Goal: Task Accomplishment & Management: Manage account settings

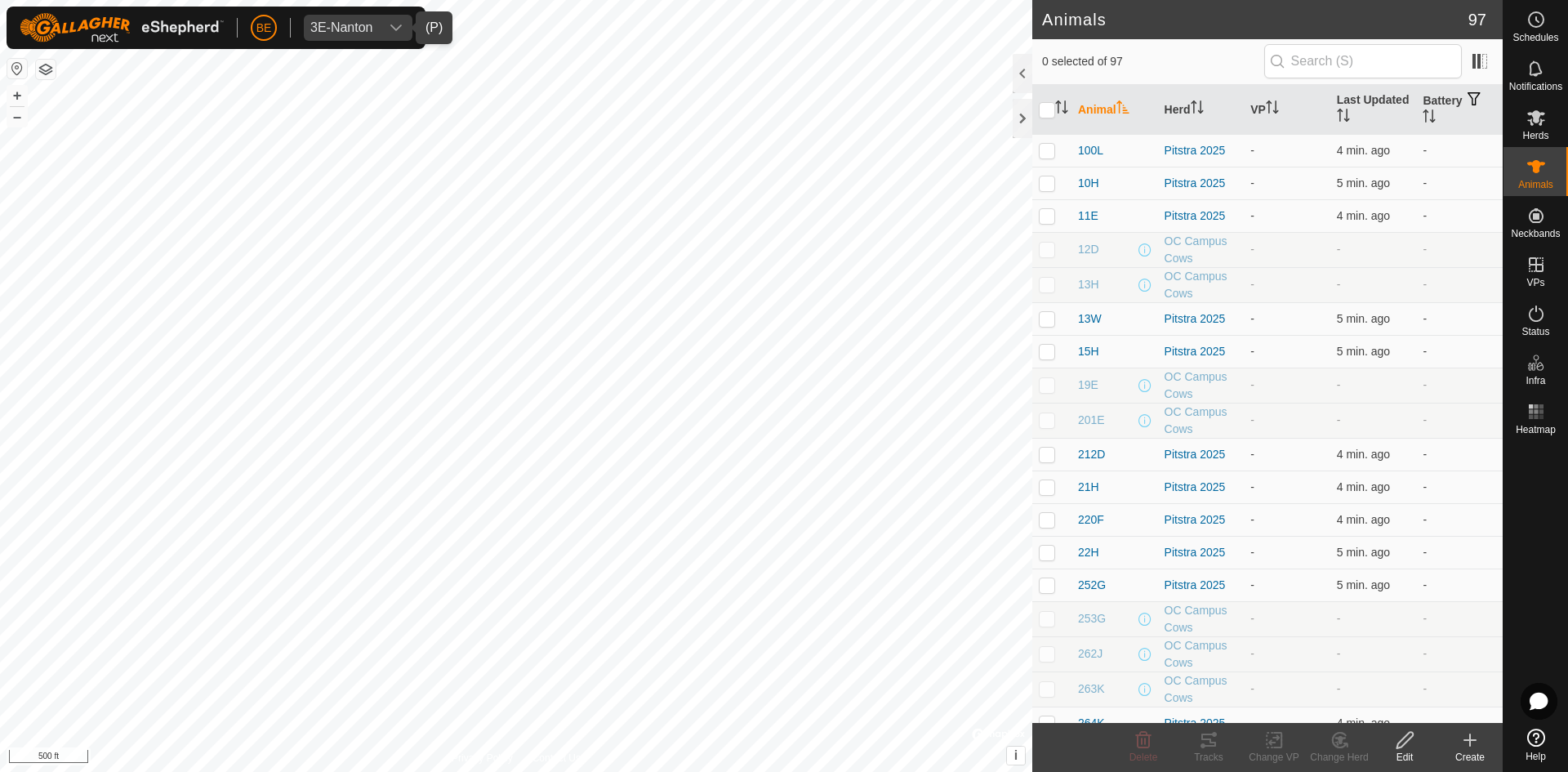
click at [389, 24] on icon "dropdown trigger" at bounding box center [396, 27] width 13 height 13
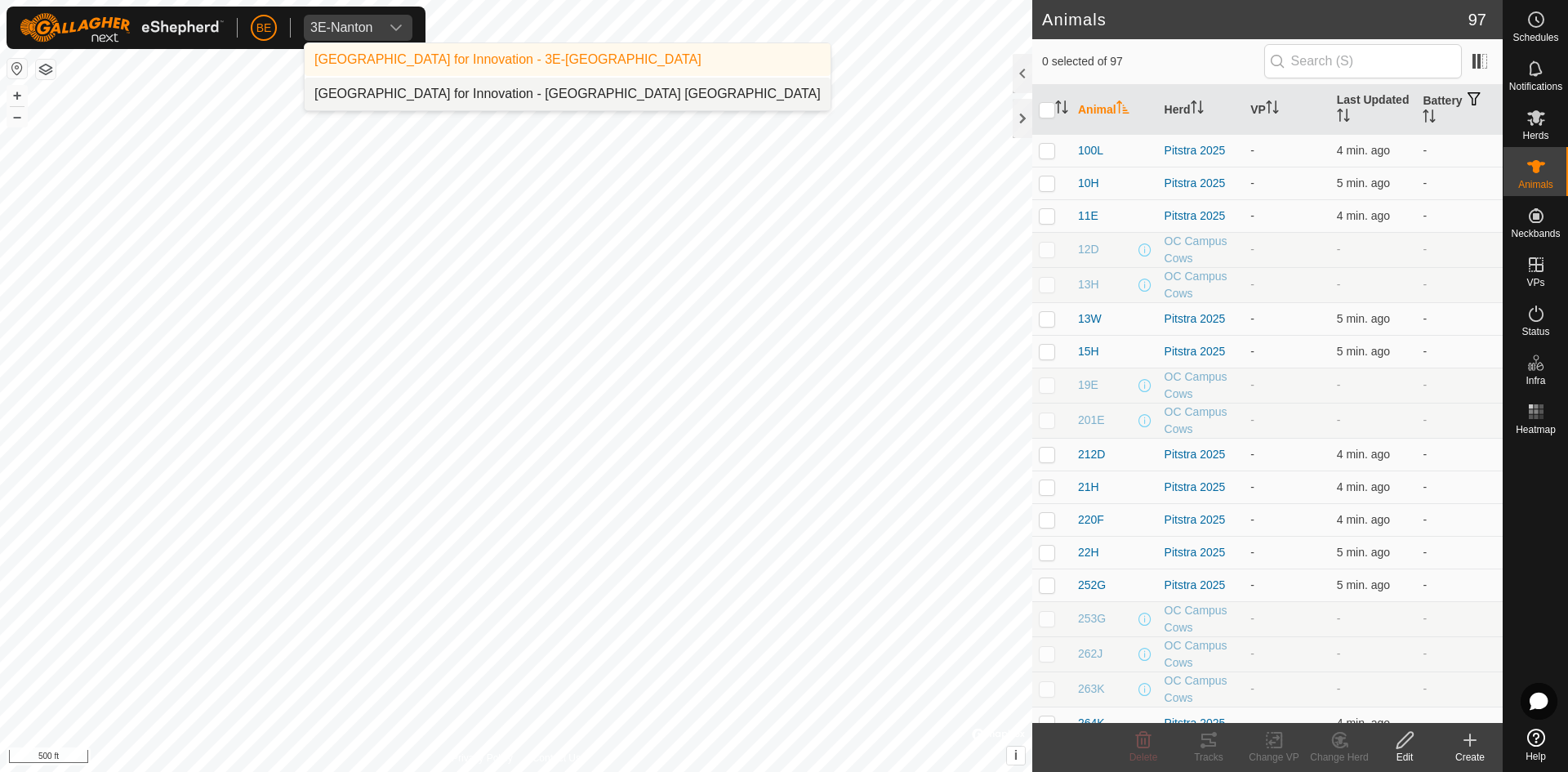
click at [387, 94] on li "Olds College Centre for Innovation - Olds College Alberta" at bounding box center [568, 94] width 526 height 33
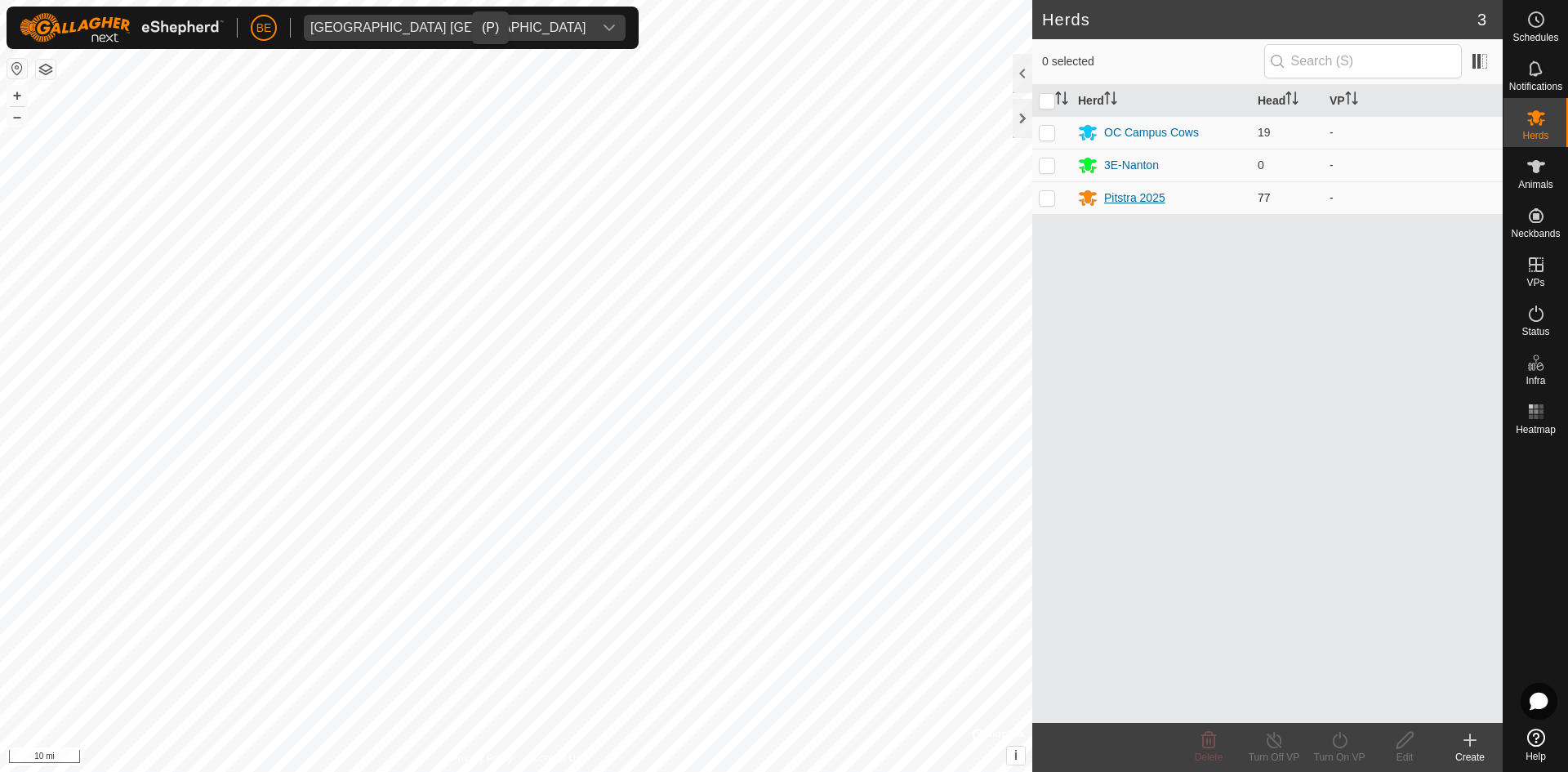
click at [1144, 199] on div "Pitstra 2025" at bounding box center [1135, 198] width 61 height 17
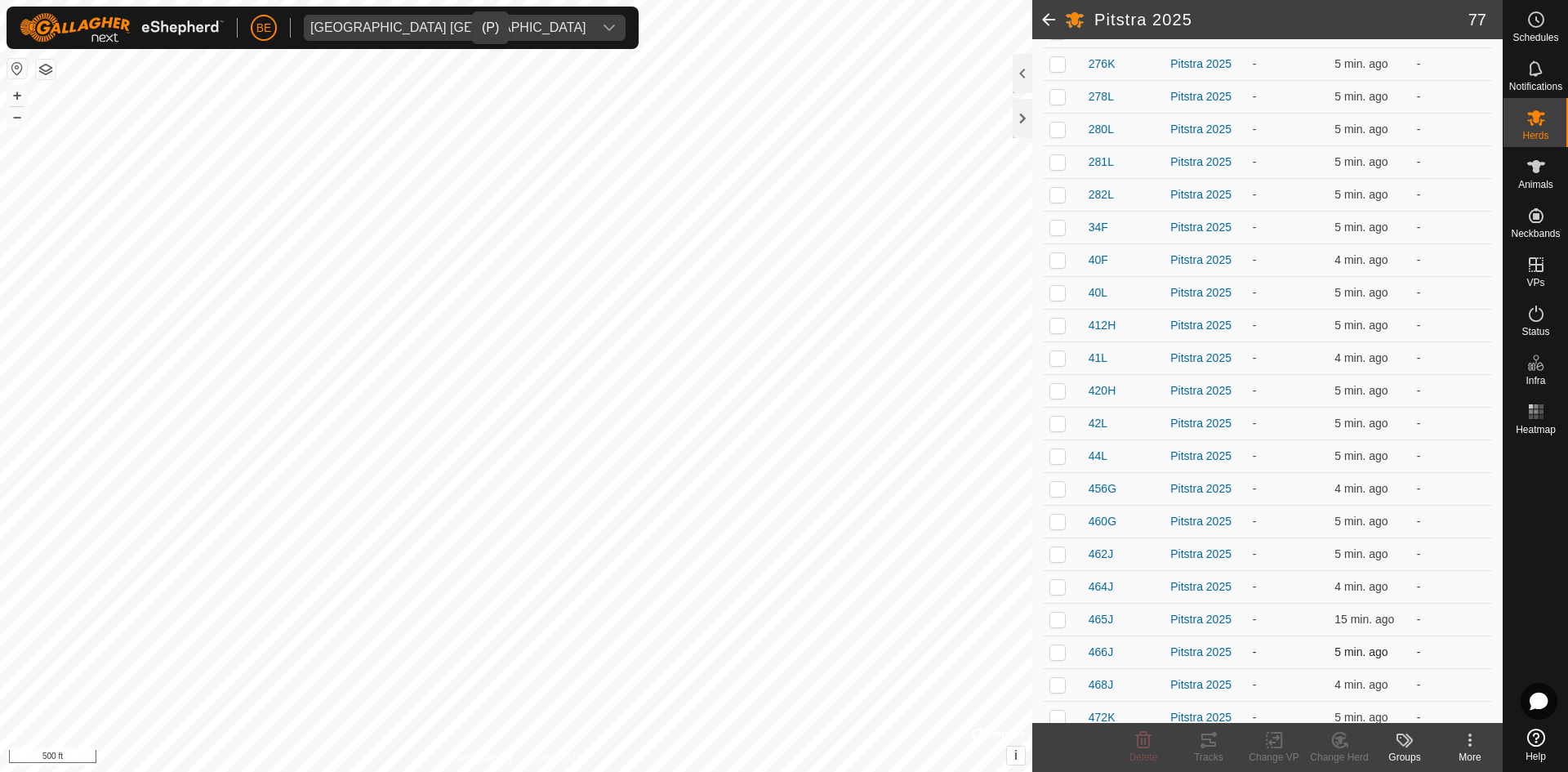
scroll to position [898, 0]
click at [1061, 655] on p-checkbox at bounding box center [1058, 655] width 16 height 13
checkbox input "true"
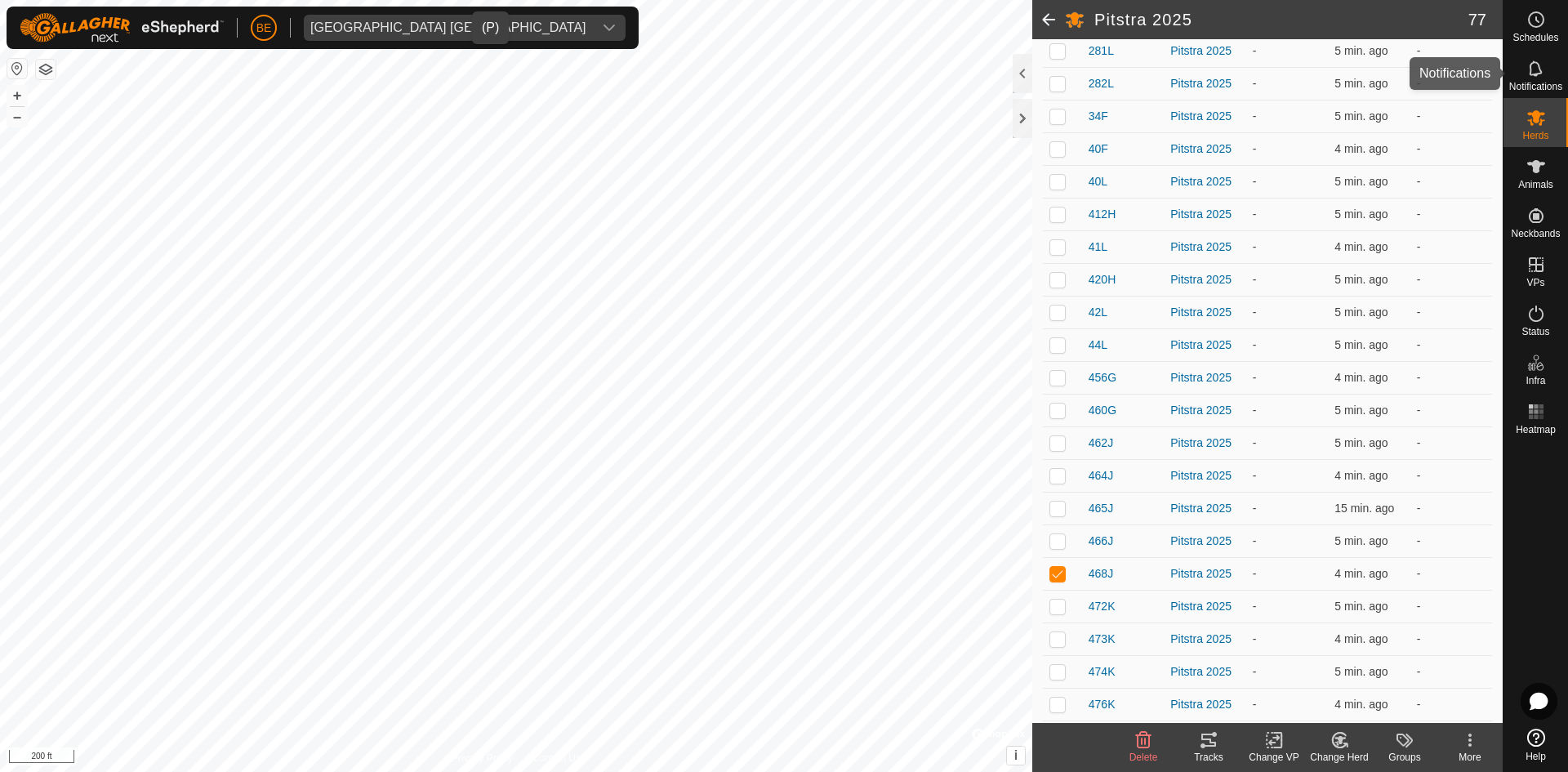
click at [1539, 76] on icon at bounding box center [1536, 68] width 19 height 19
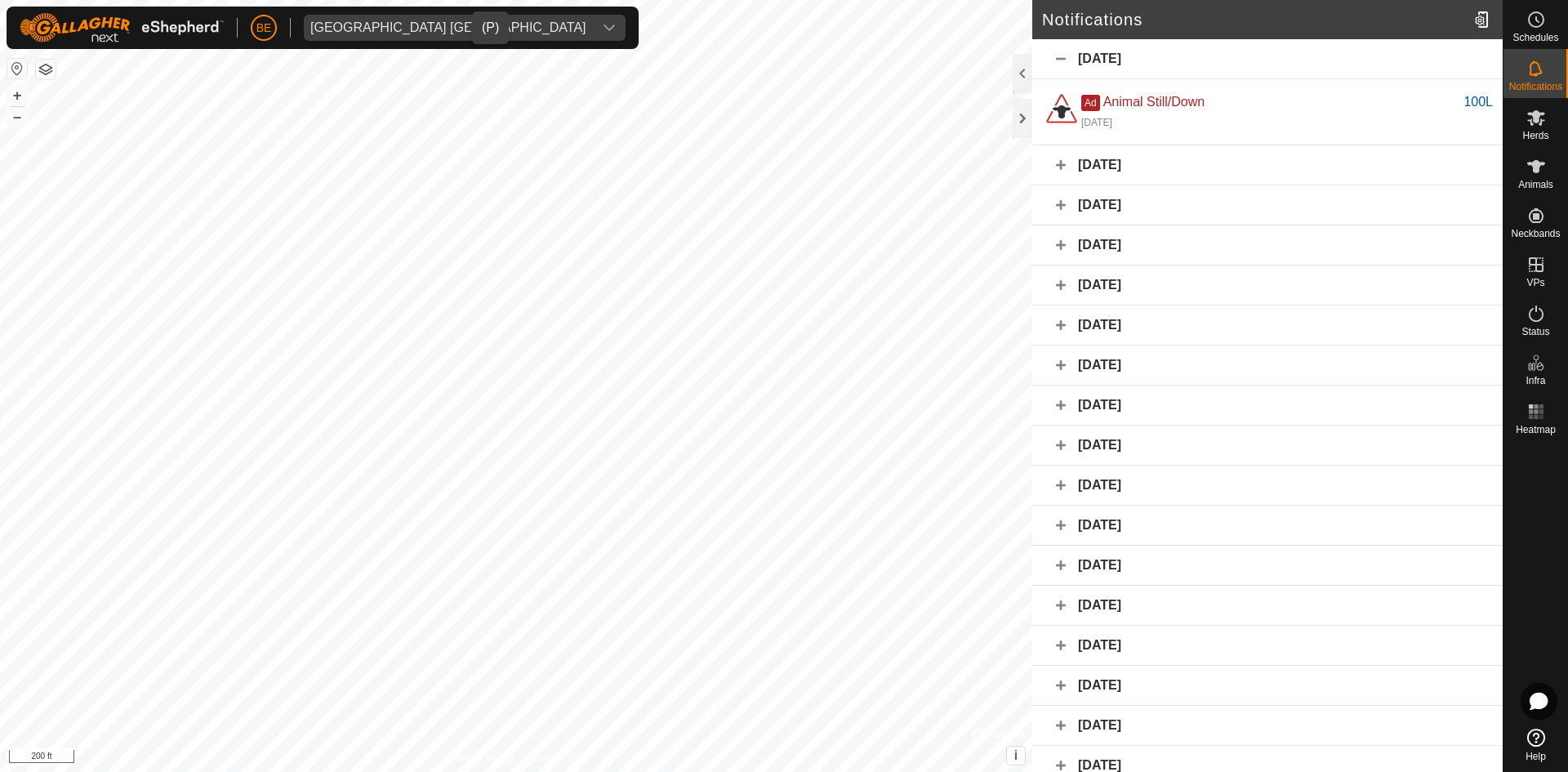
click at [1057, 167] on div "August 5, 2025" at bounding box center [1268, 166] width 471 height 40
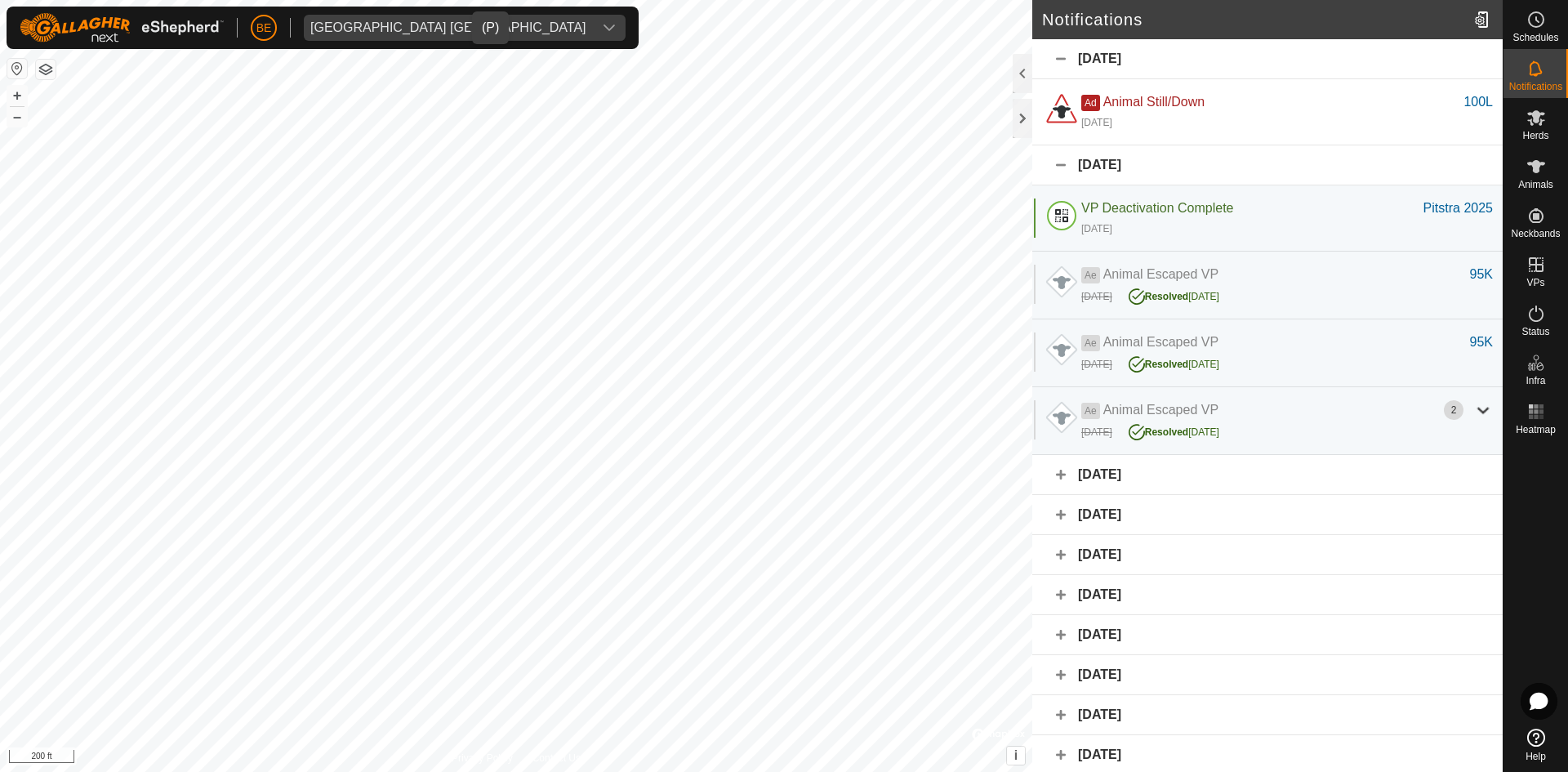
click at [1057, 167] on div "August 5, 2025" at bounding box center [1268, 166] width 471 height 40
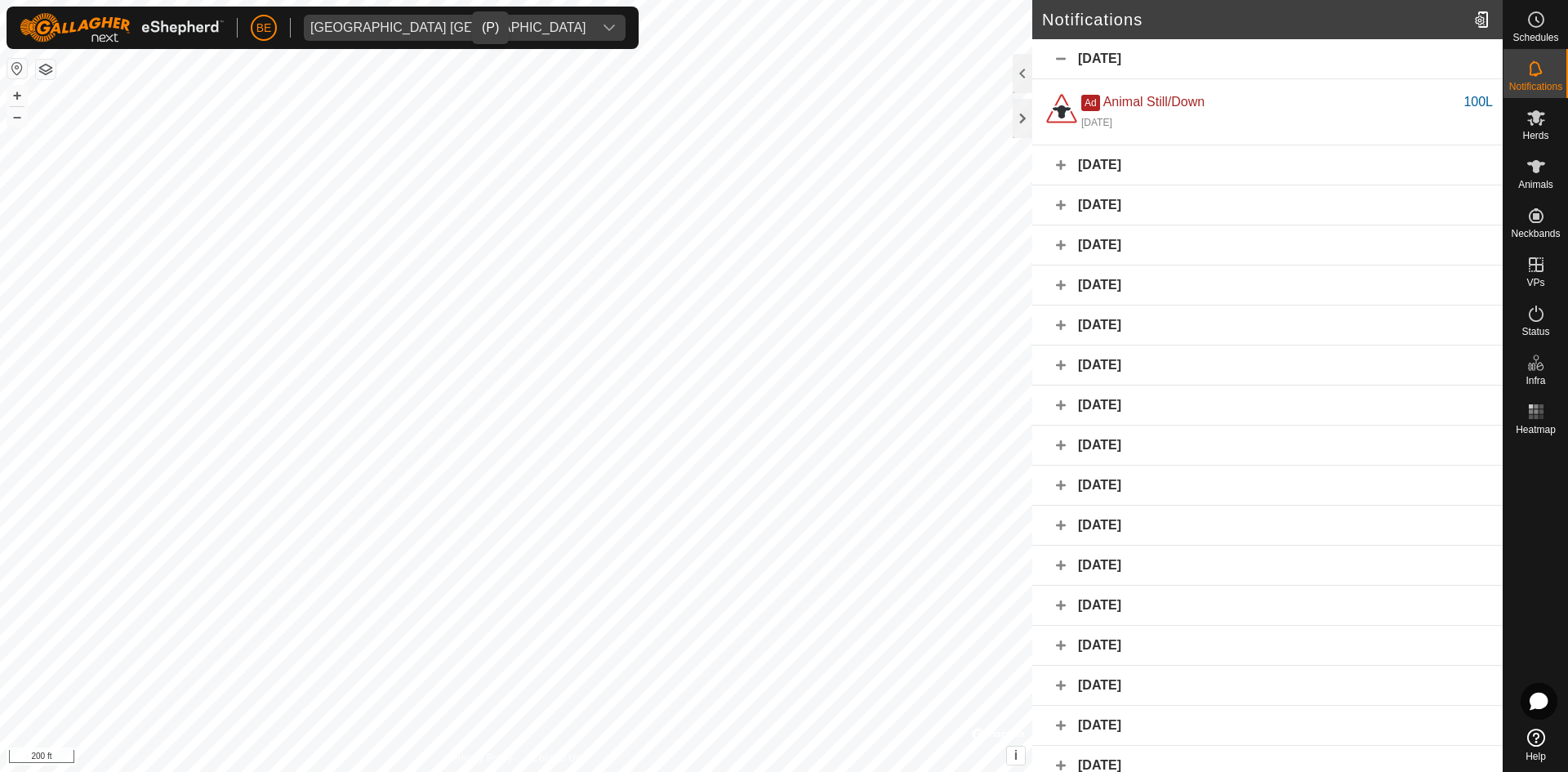
click at [1065, 55] on div "August 9, 2025" at bounding box center [1268, 60] width 471 height 40
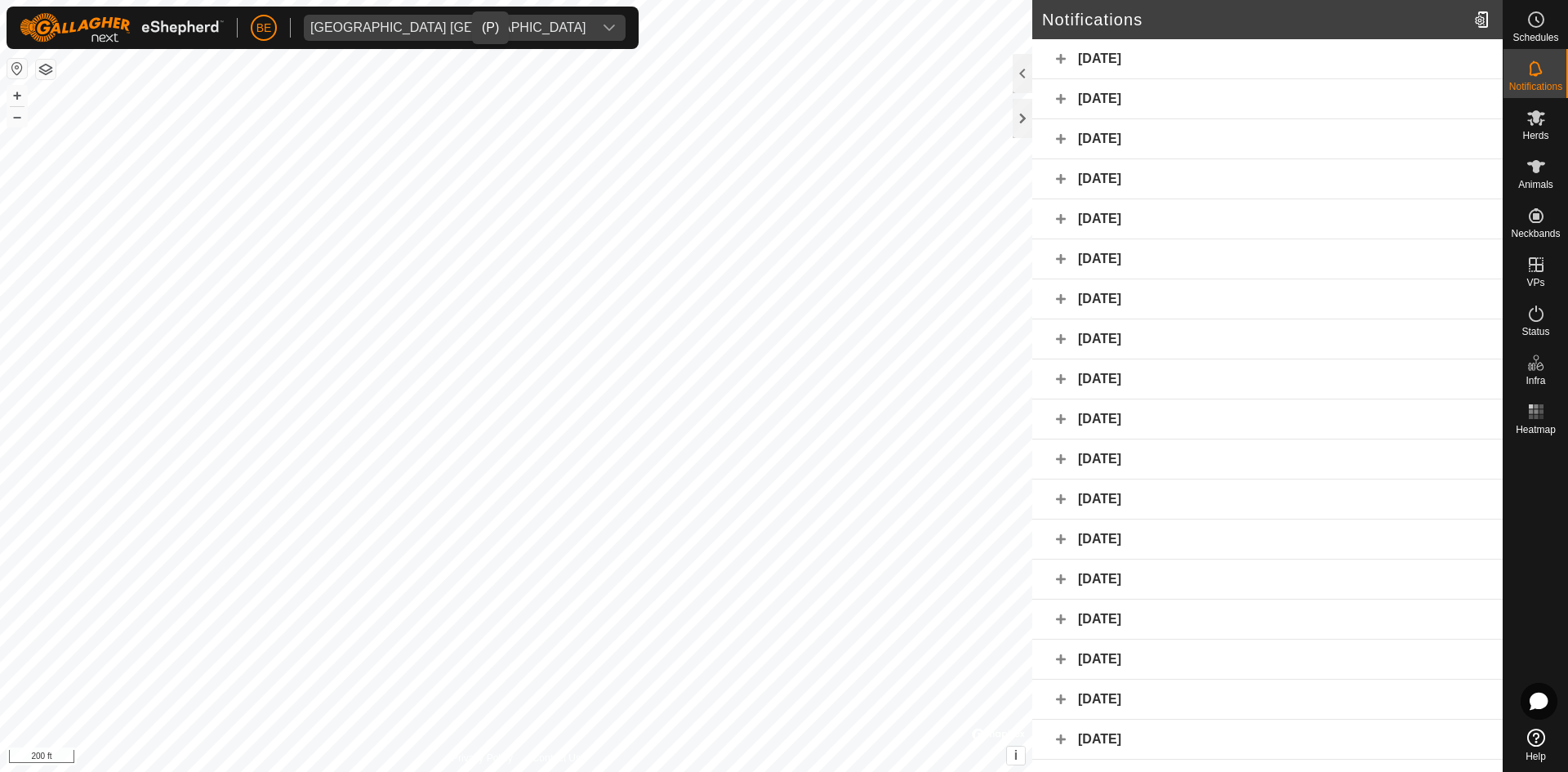
click at [1065, 55] on div "August 9, 2025" at bounding box center [1268, 60] width 471 height 40
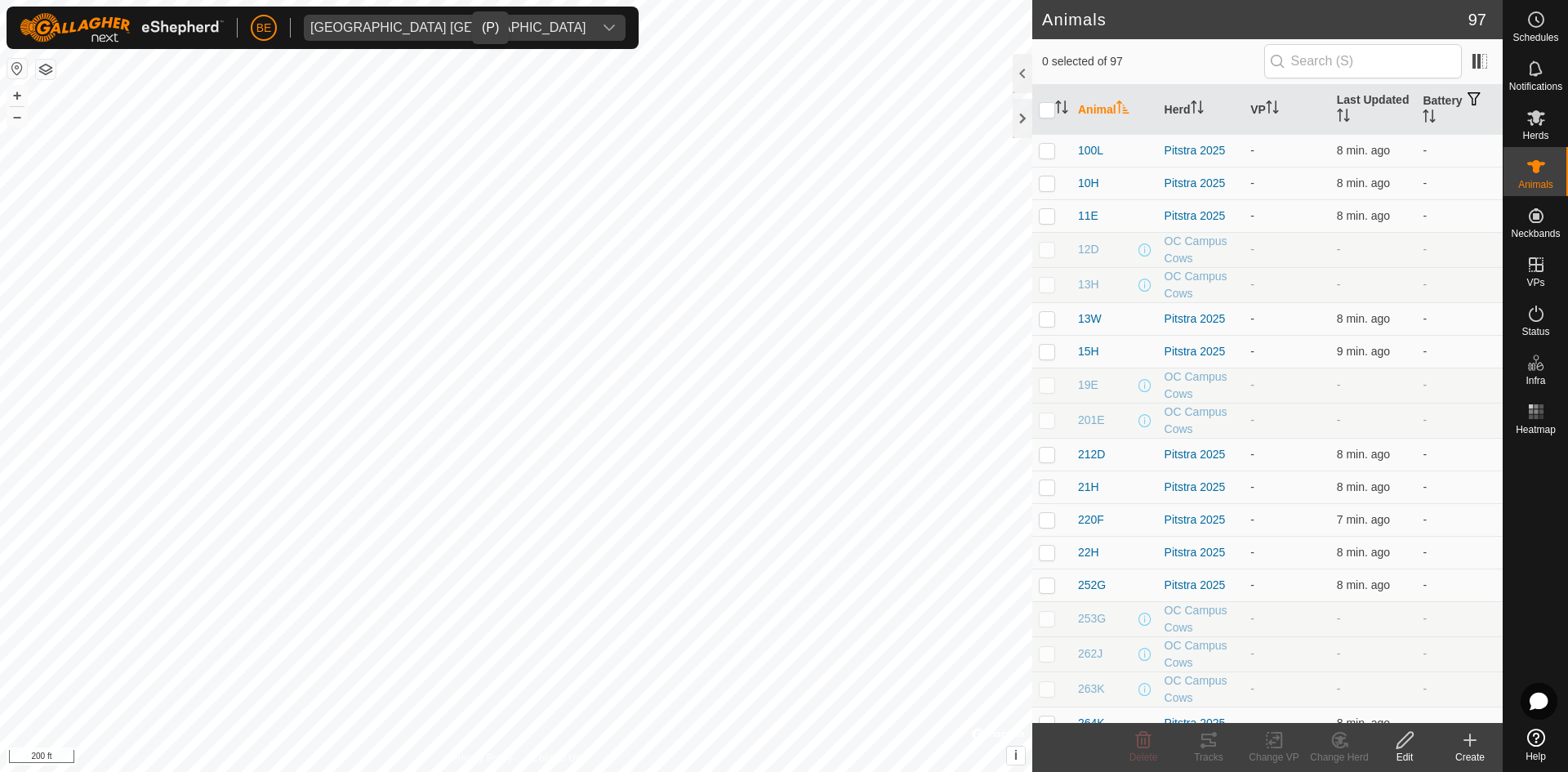
checkbox input "true"
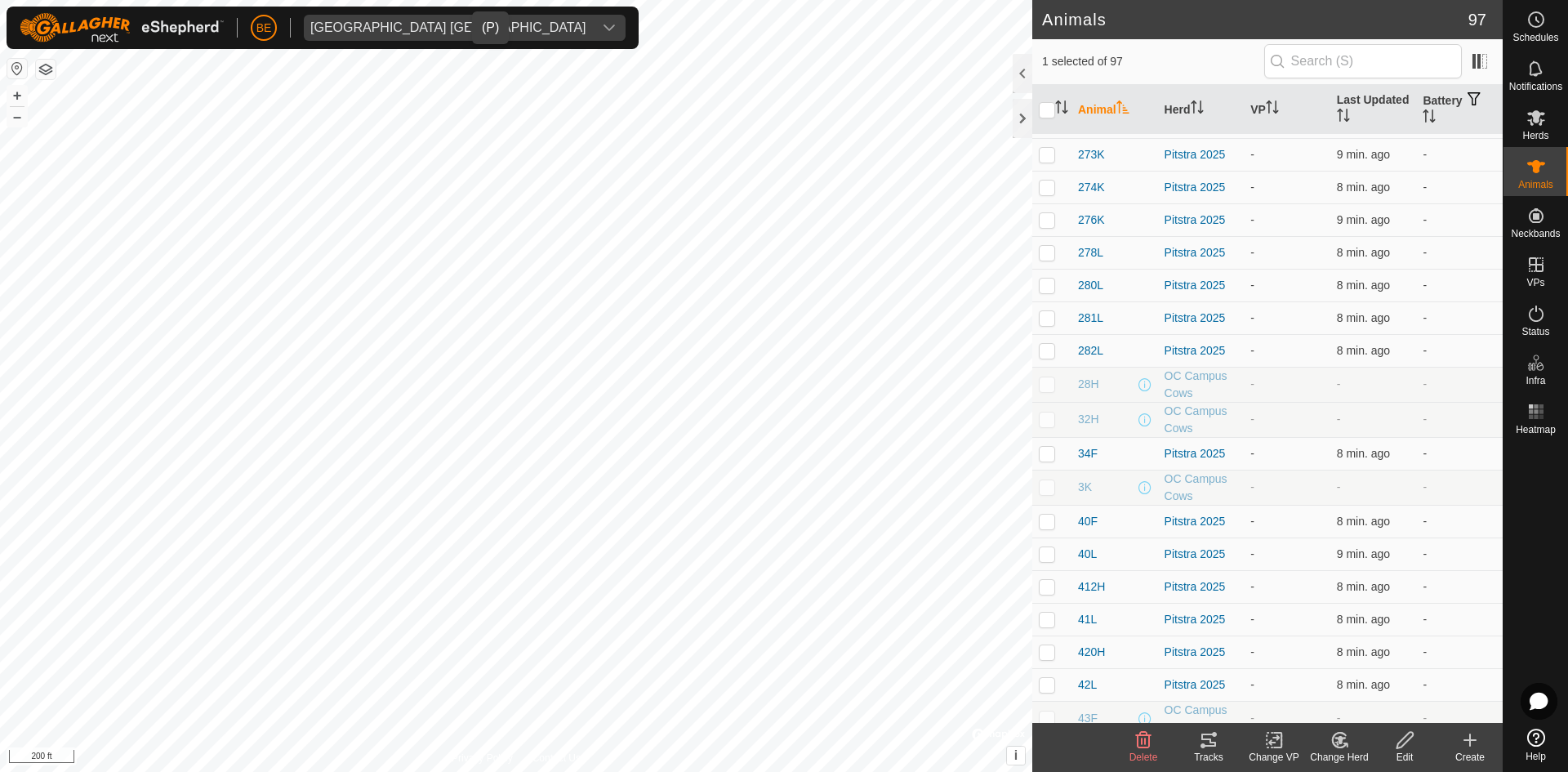
scroll to position [980, 0]
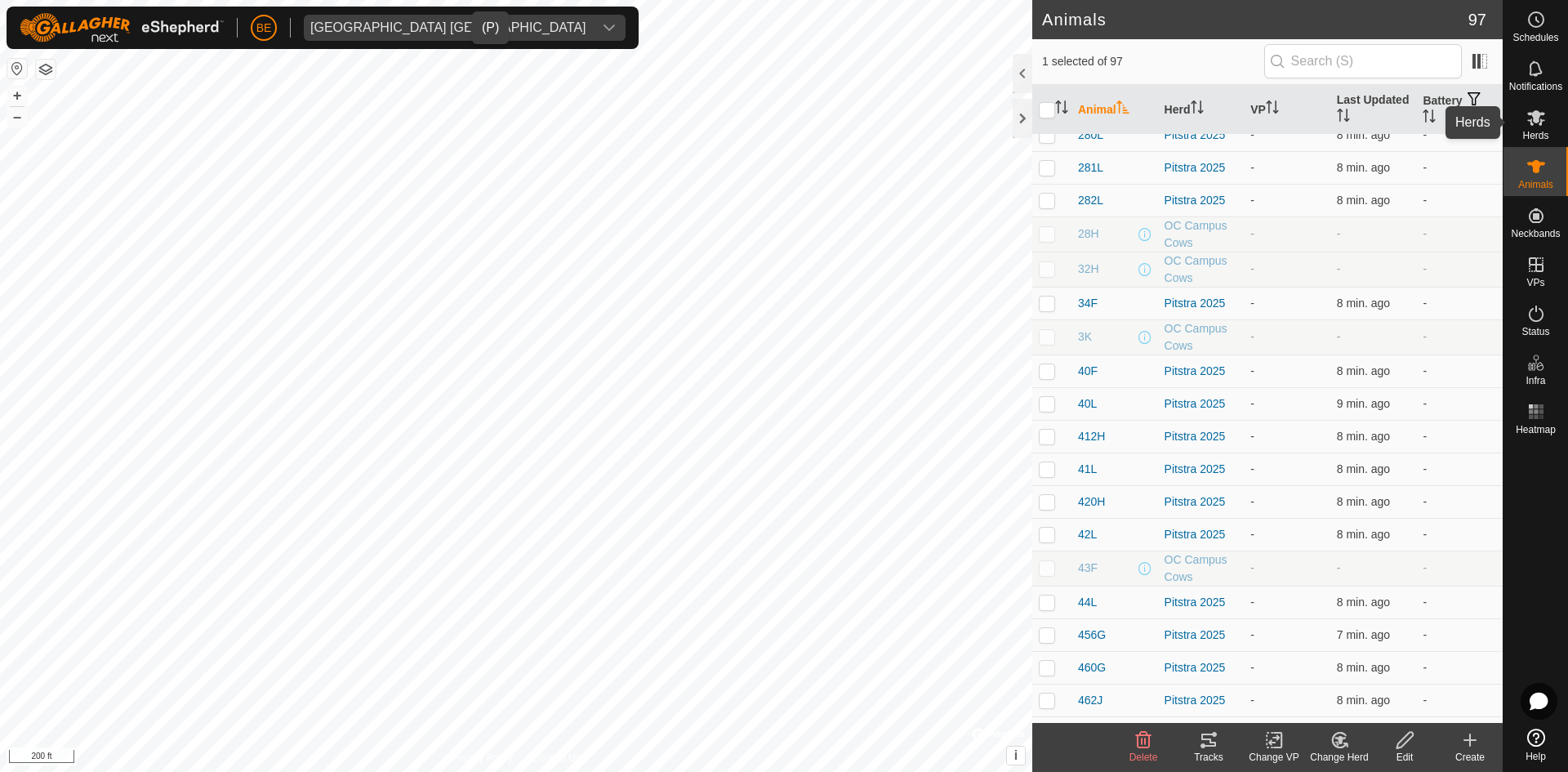
click at [1527, 119] on icon at bounding box center [1536, 117] width 19 height 19
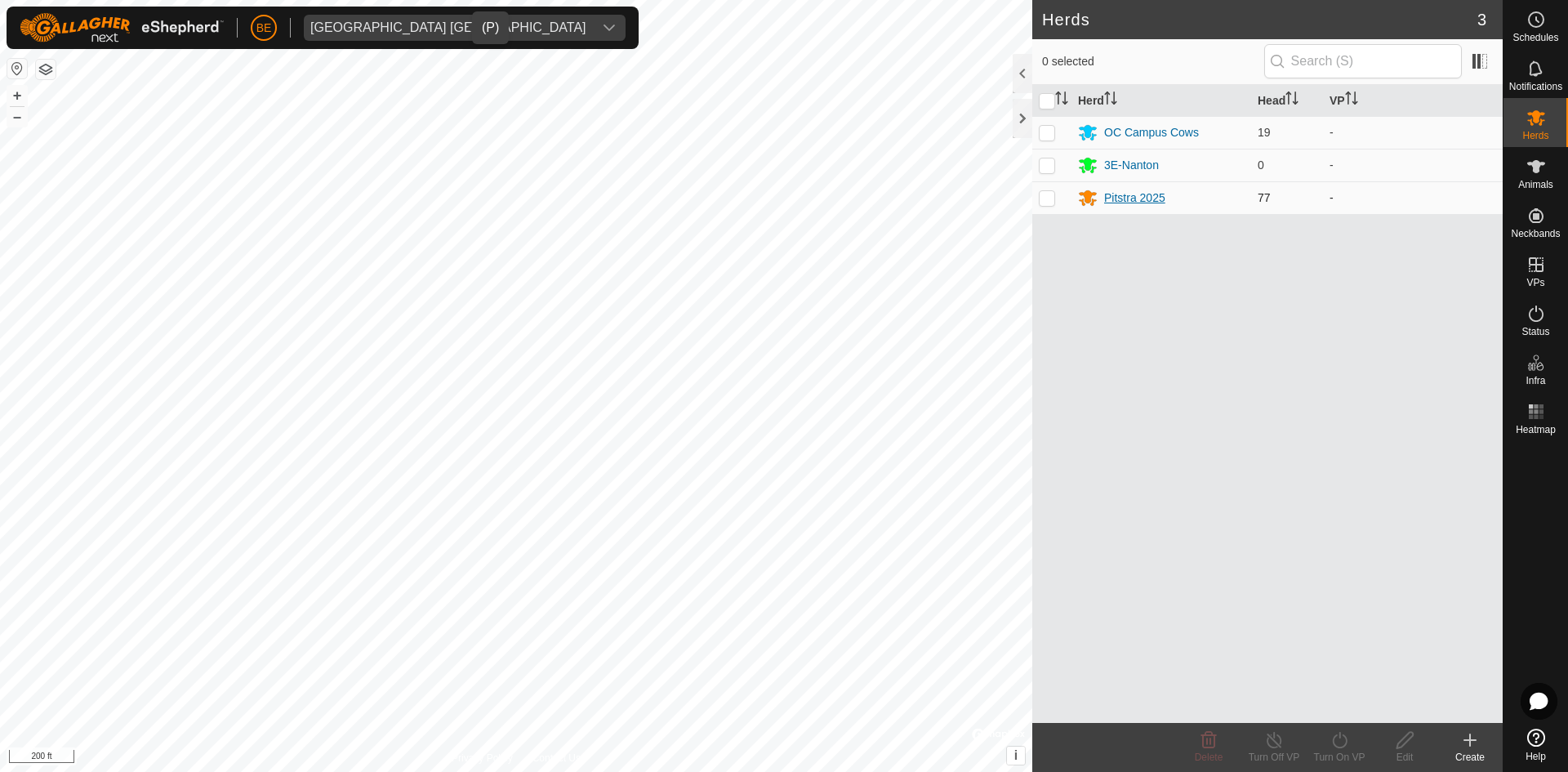
click at [1130, 197] on div "Pitstra 2025" at bounding box center [1135, 198] width 61 height 17
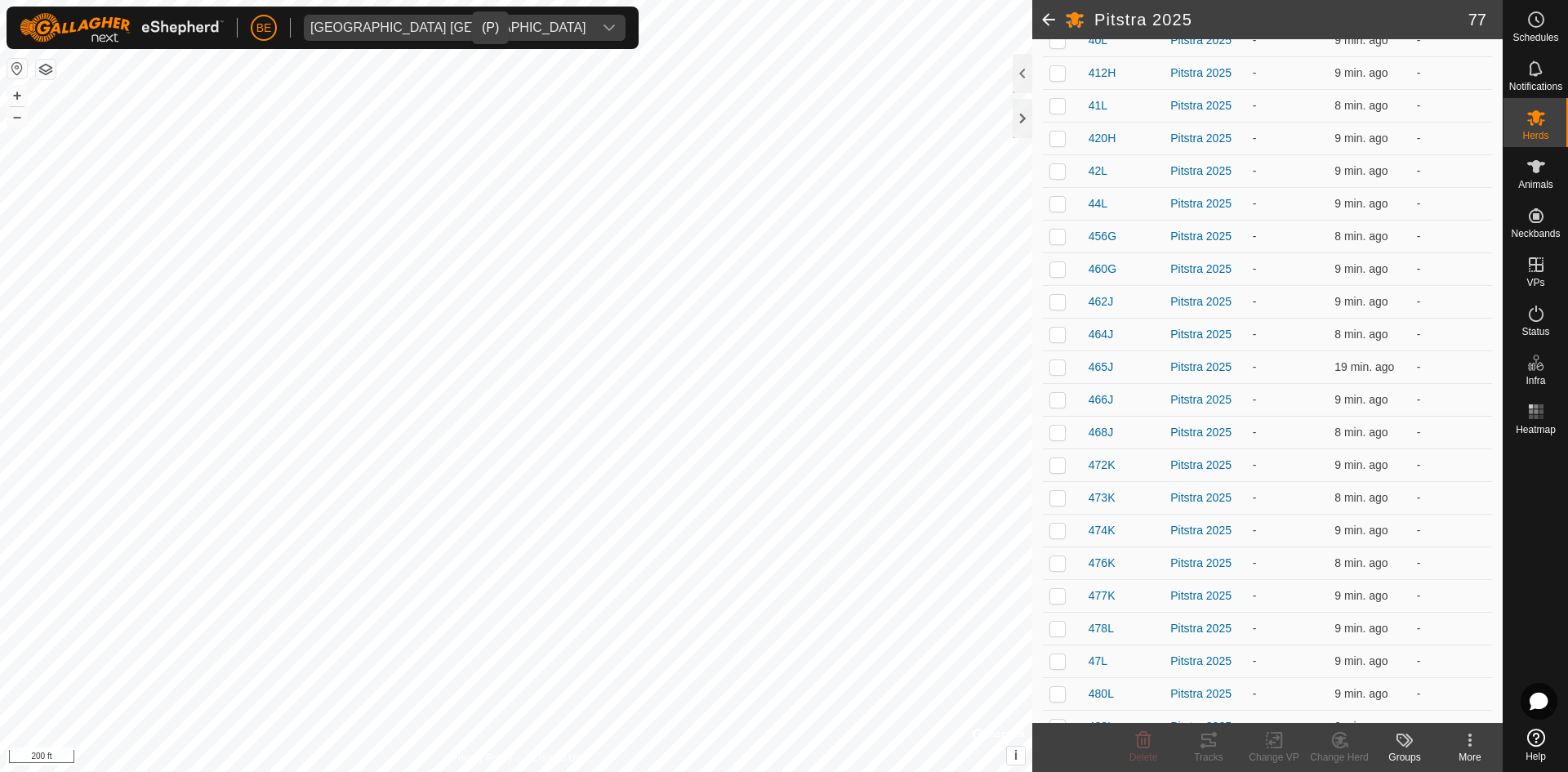
scroll to position [1144, 0]
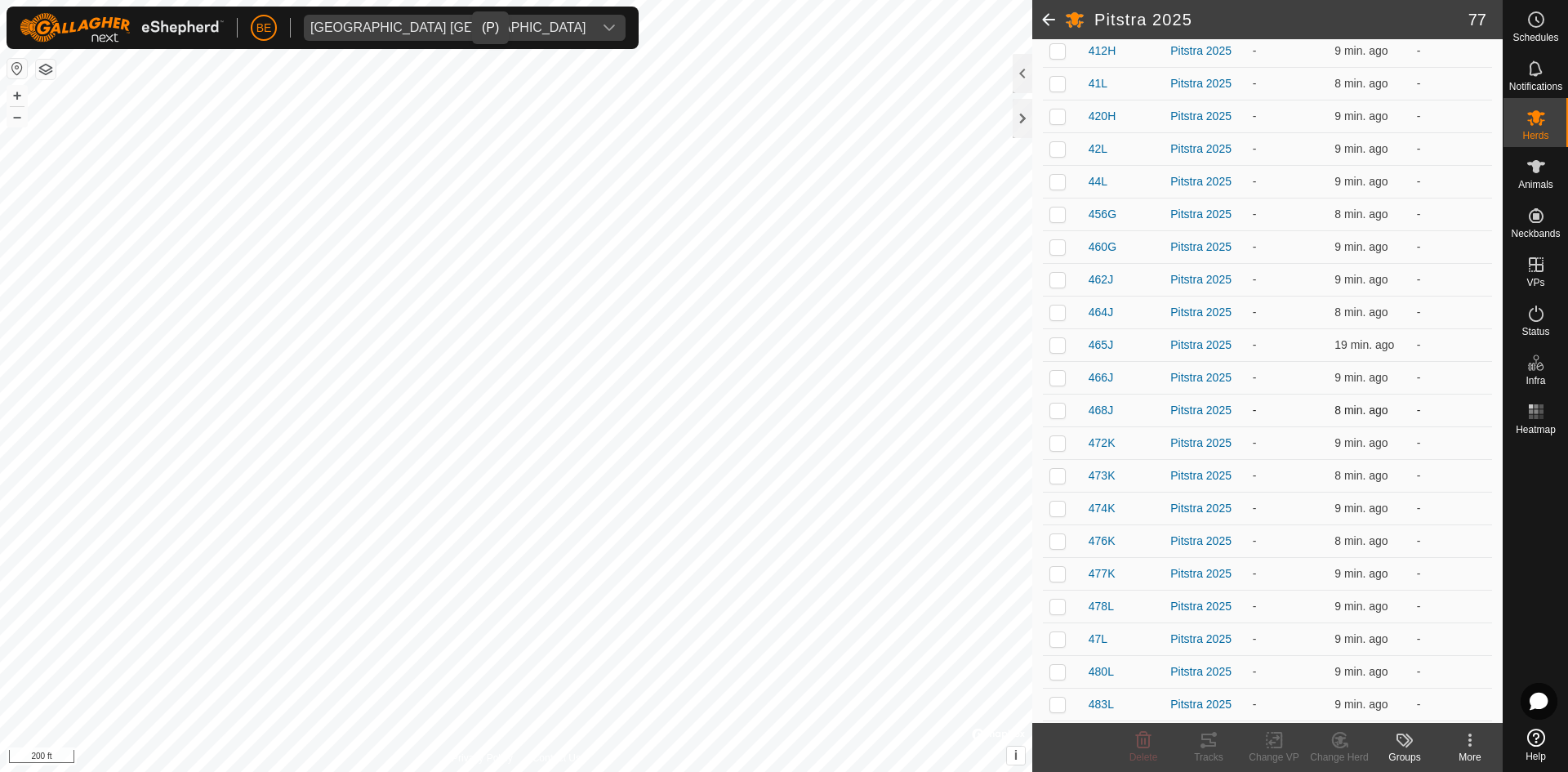
click at [1060, 413] on p-checkbox at bounding box center [1058, 410] width 16 height 13
checkbox input "true"
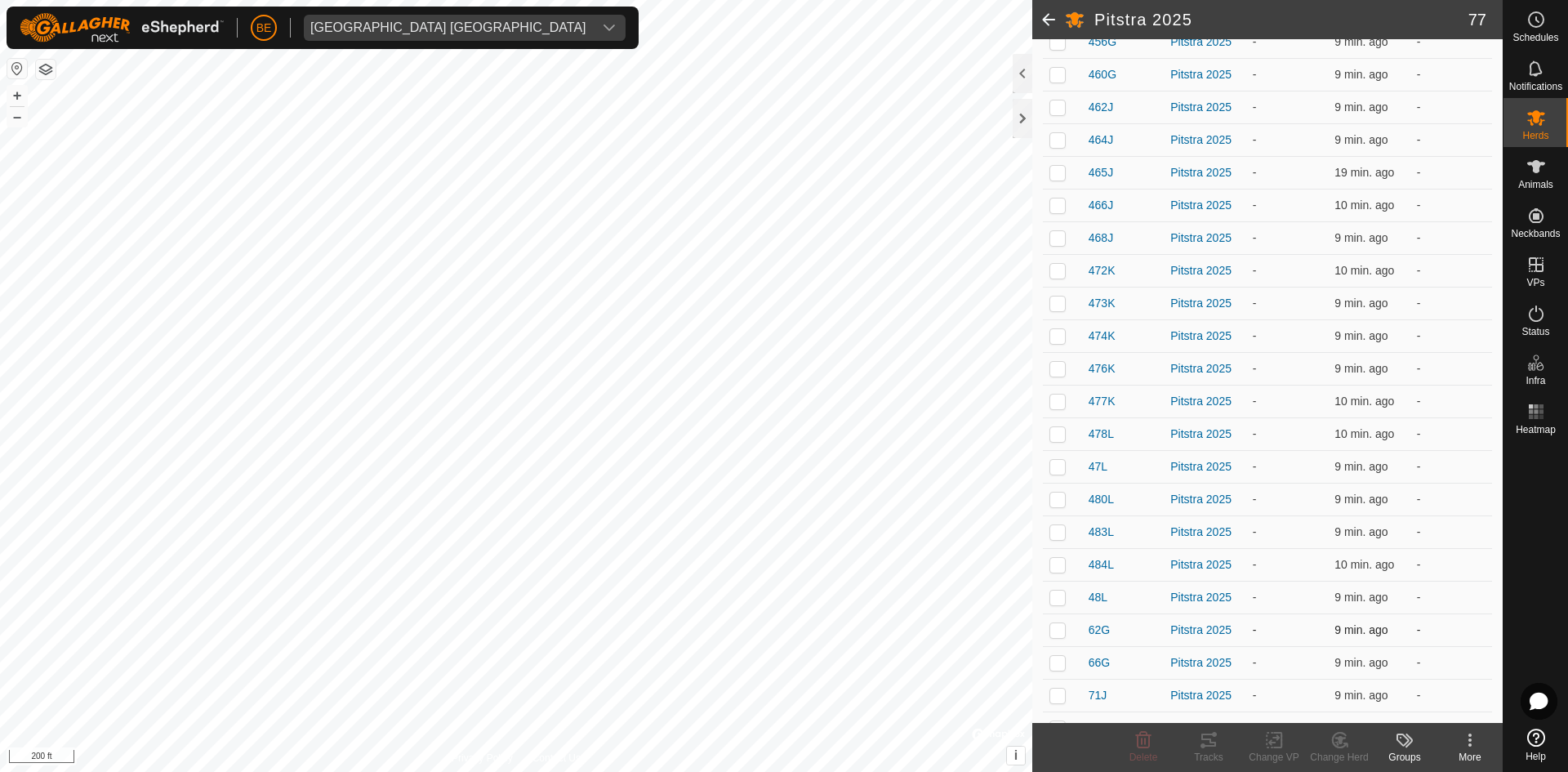
scroll to position [1307, 0]
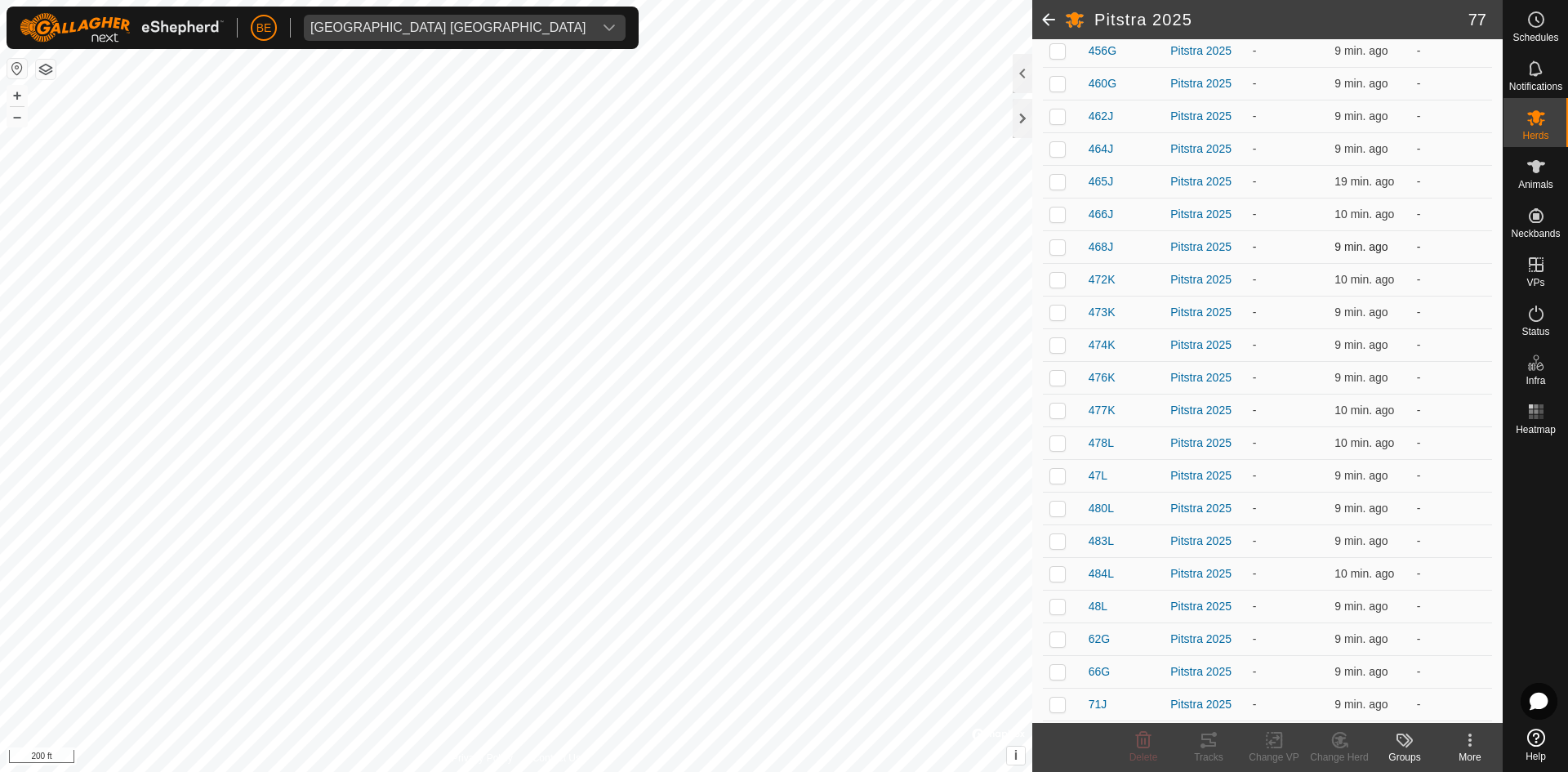
click at [1057, 251] on p-checkbox at bounding box center [1058, 246] width 16 height 13
checkbox input "true"
click at [1530, 82] on span "Notifications" at bounding box center [1536, 86] width 53 height 10
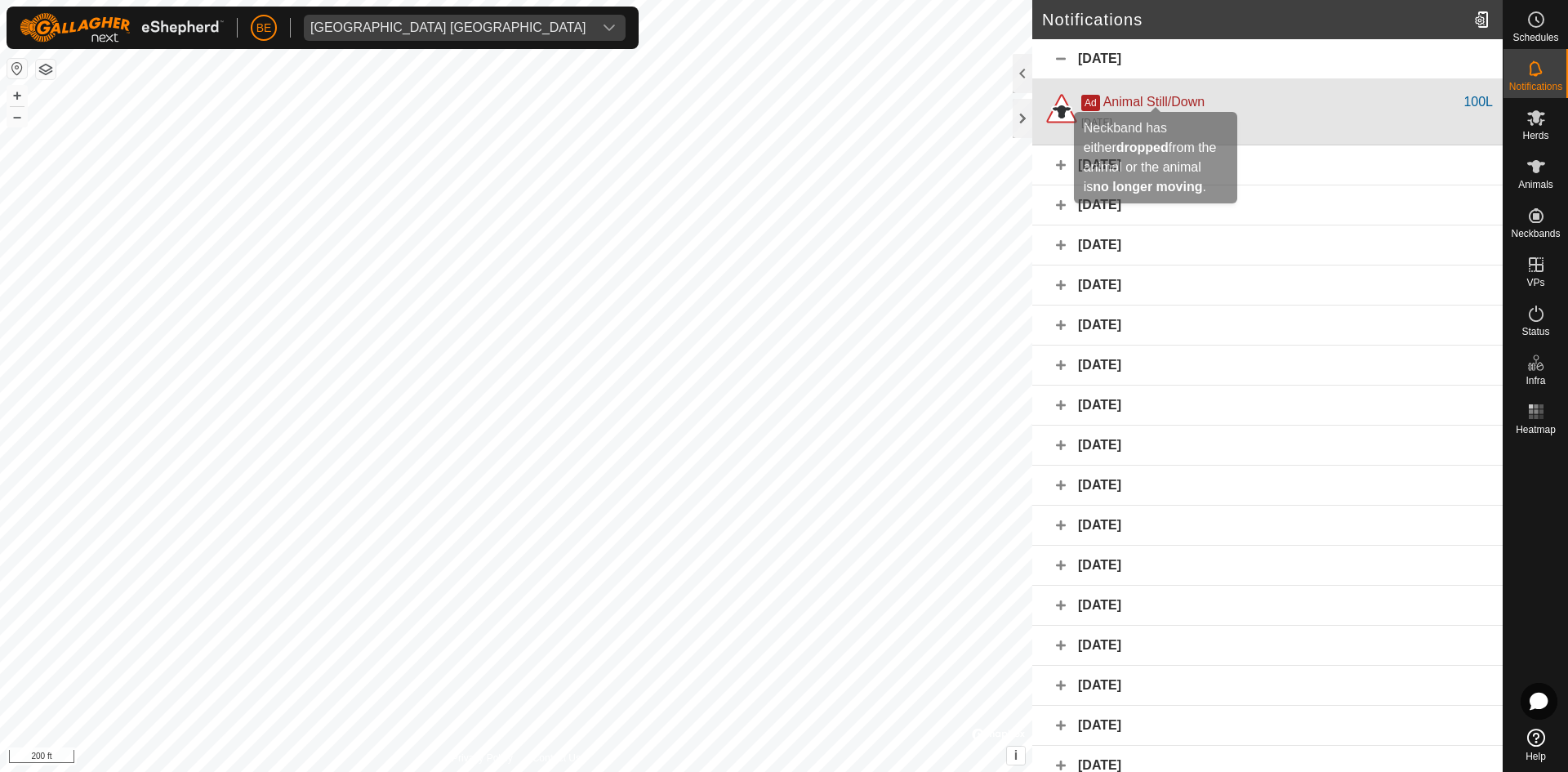
click at [1145, 103] on span "Animal Still/Down" at bounding box center [1154, 101] width 102 height 14
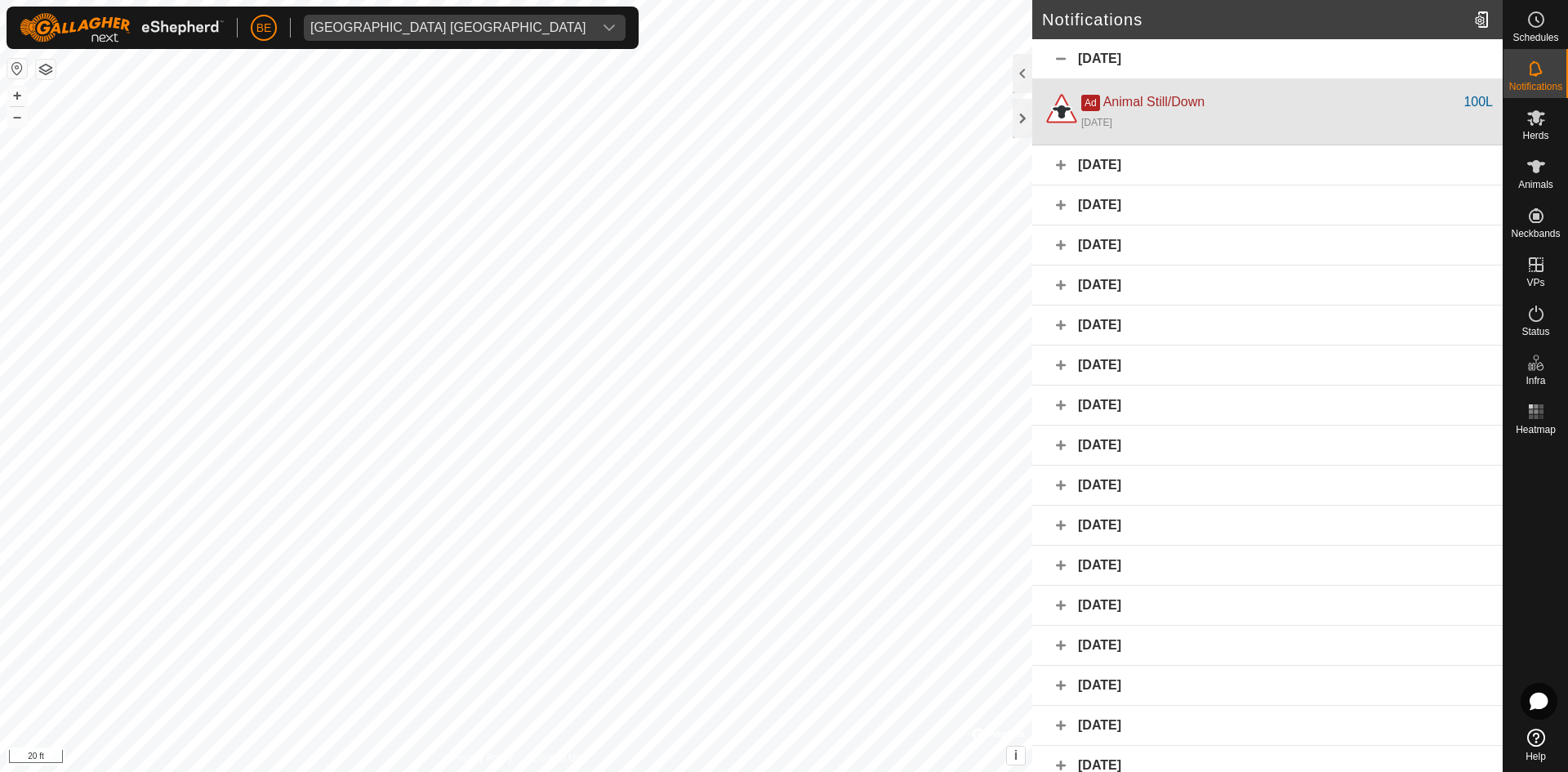
click at [1147, 102] on span "Animal Still/Down" at bounding box center [1154, 101] width 102 height 14
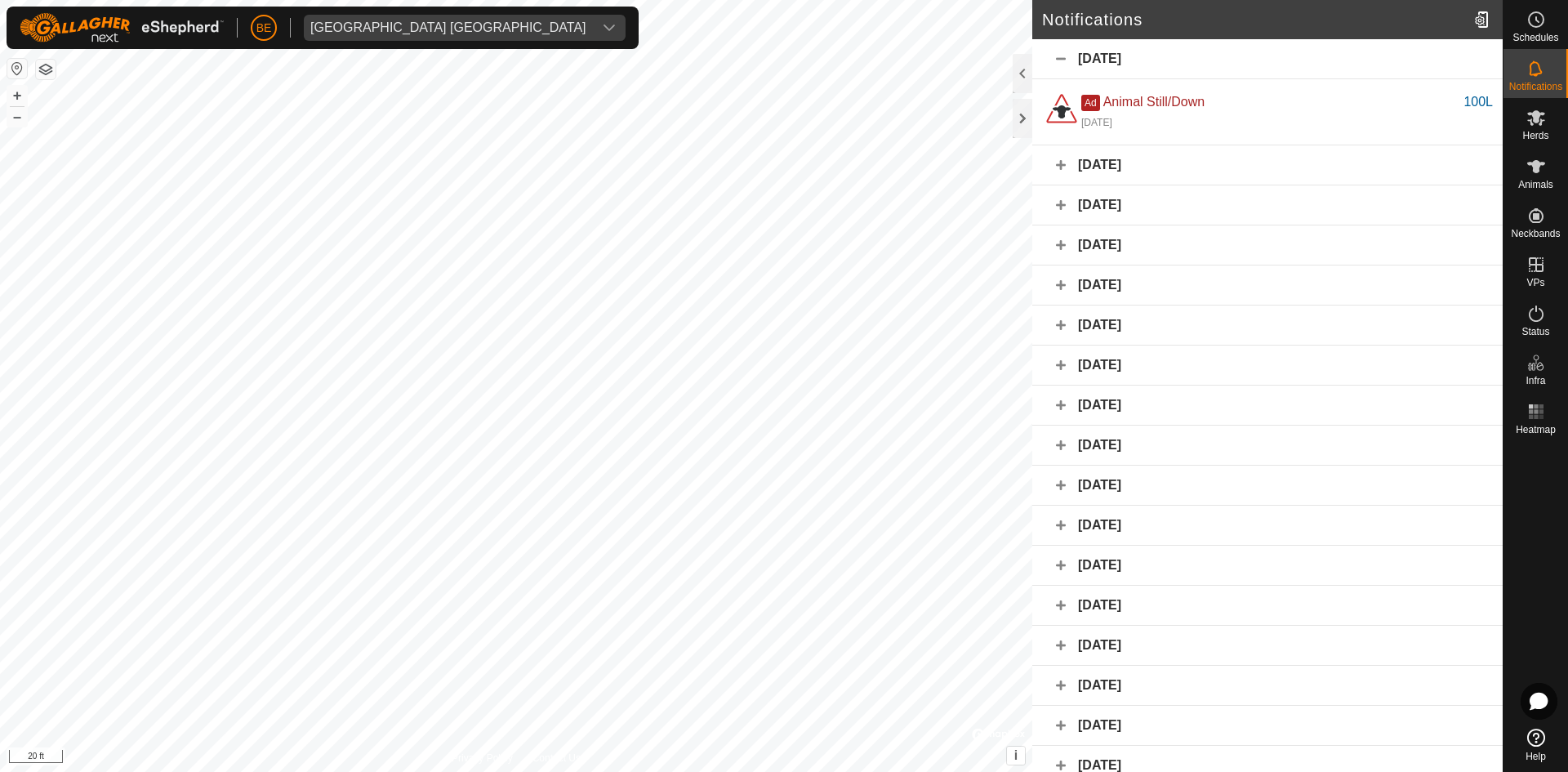
click at [1130, 155] on div "August 5, 2025" at bounding box center [1268, 166] width 471 height 40
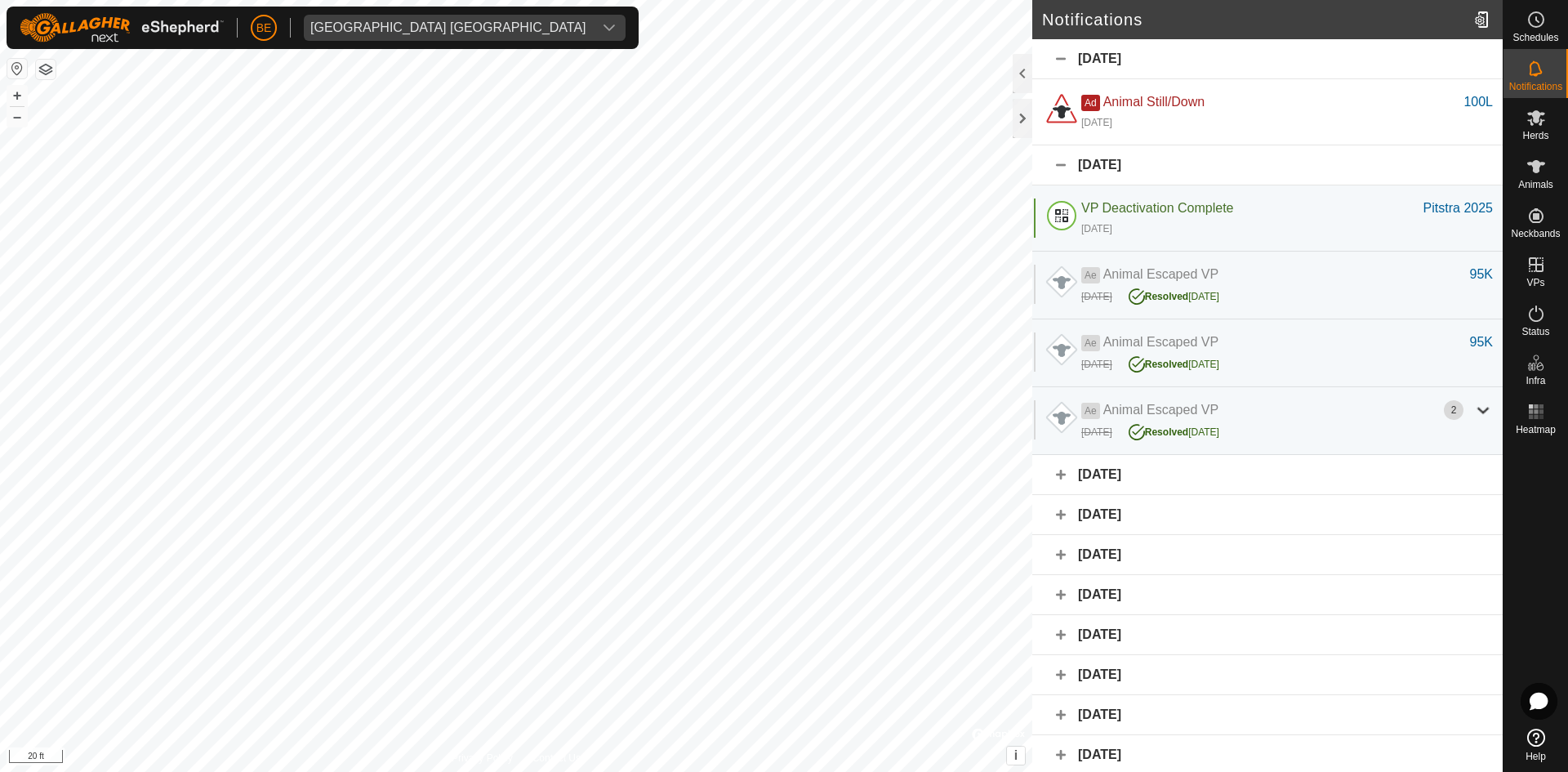
click at [1126, 476] on div "August 4, 2025" at bounding box center [1268, 475] width 471 height 40
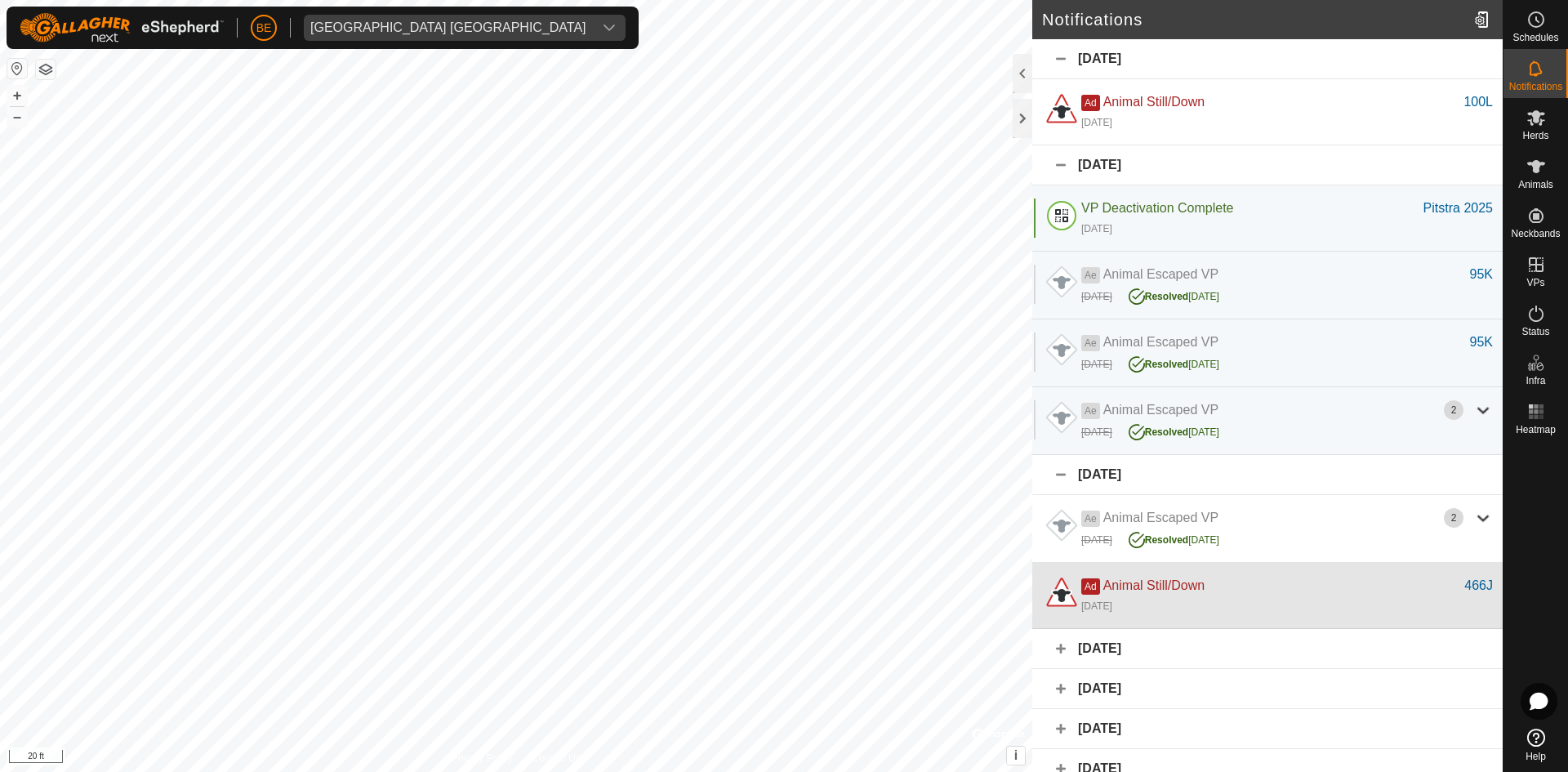
click at [1148, 571] on div "Ad Animal Still/Down 466J 7 days ago" at bounding box center [1268, 596] width 471 height 66
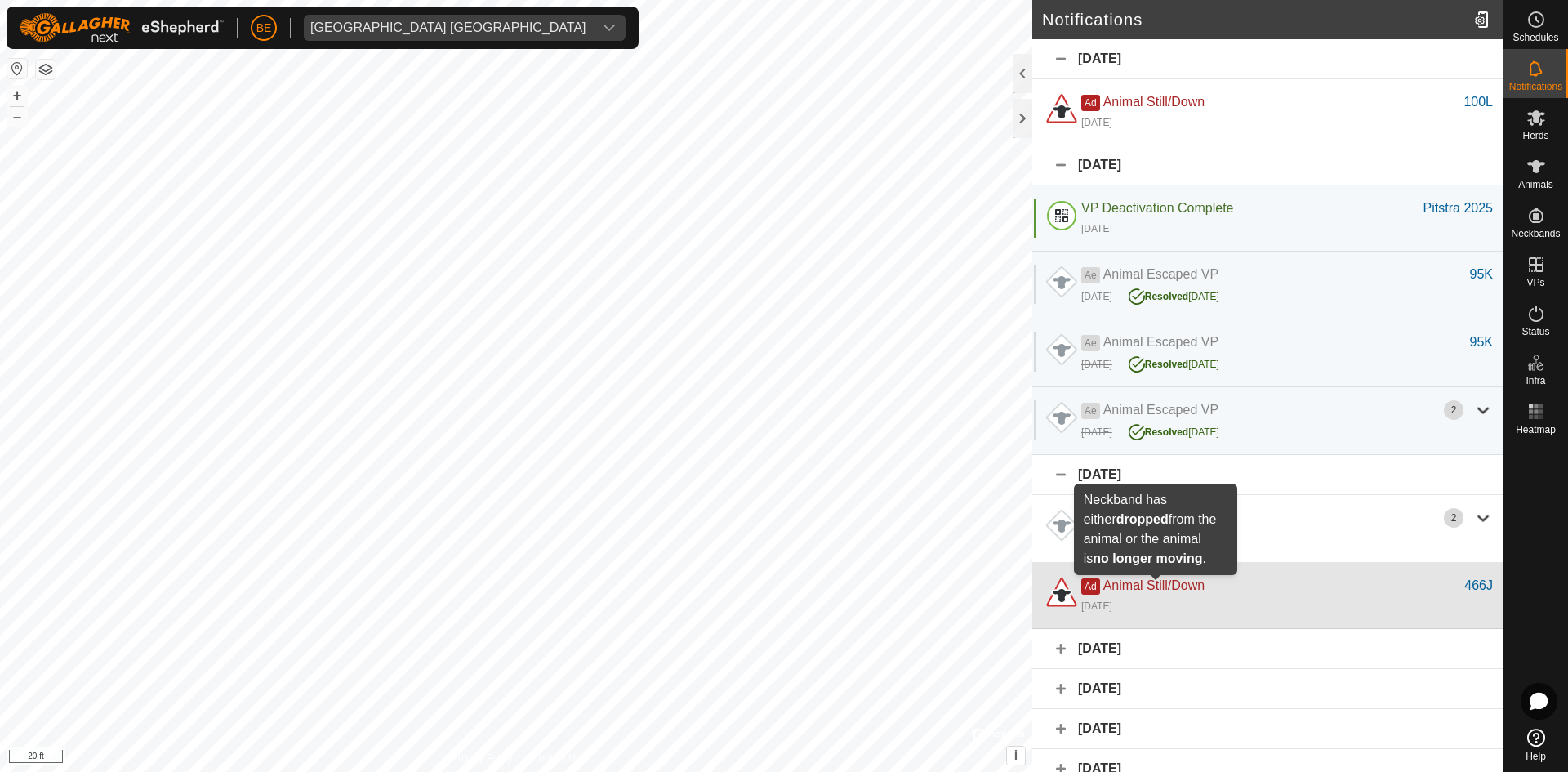
click at [1149, 585] on span "Animal Still/Down" at bounding box center [1154, 584] width 102 height 14
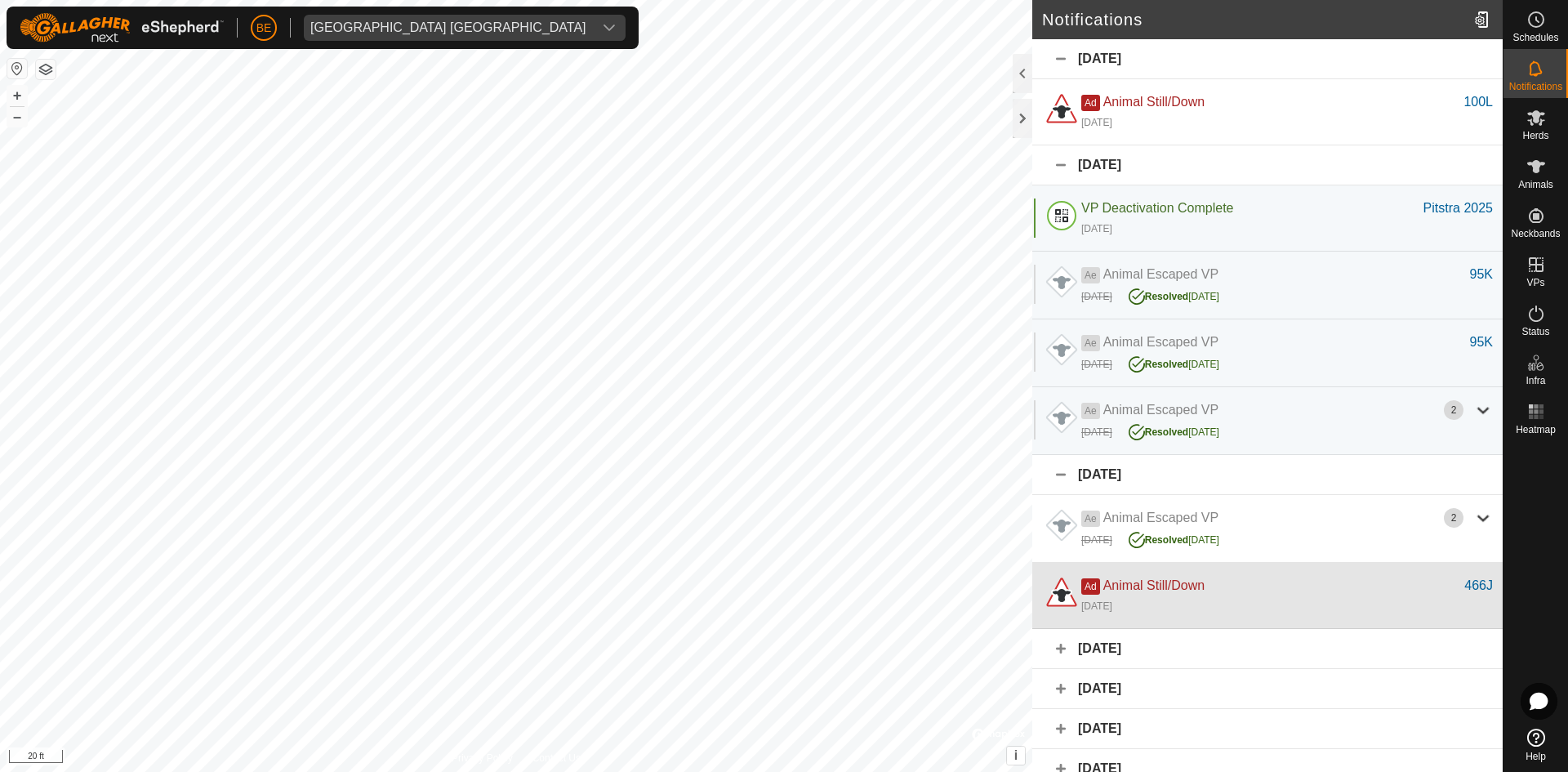
click at [1159, 578] on div "Ad Animal Still/Down" at bounding box center [1273, 585] width 383 height 19
click at [1095, 586] on span "Ad" at bounding box center [1091, 586] width 19 height 16
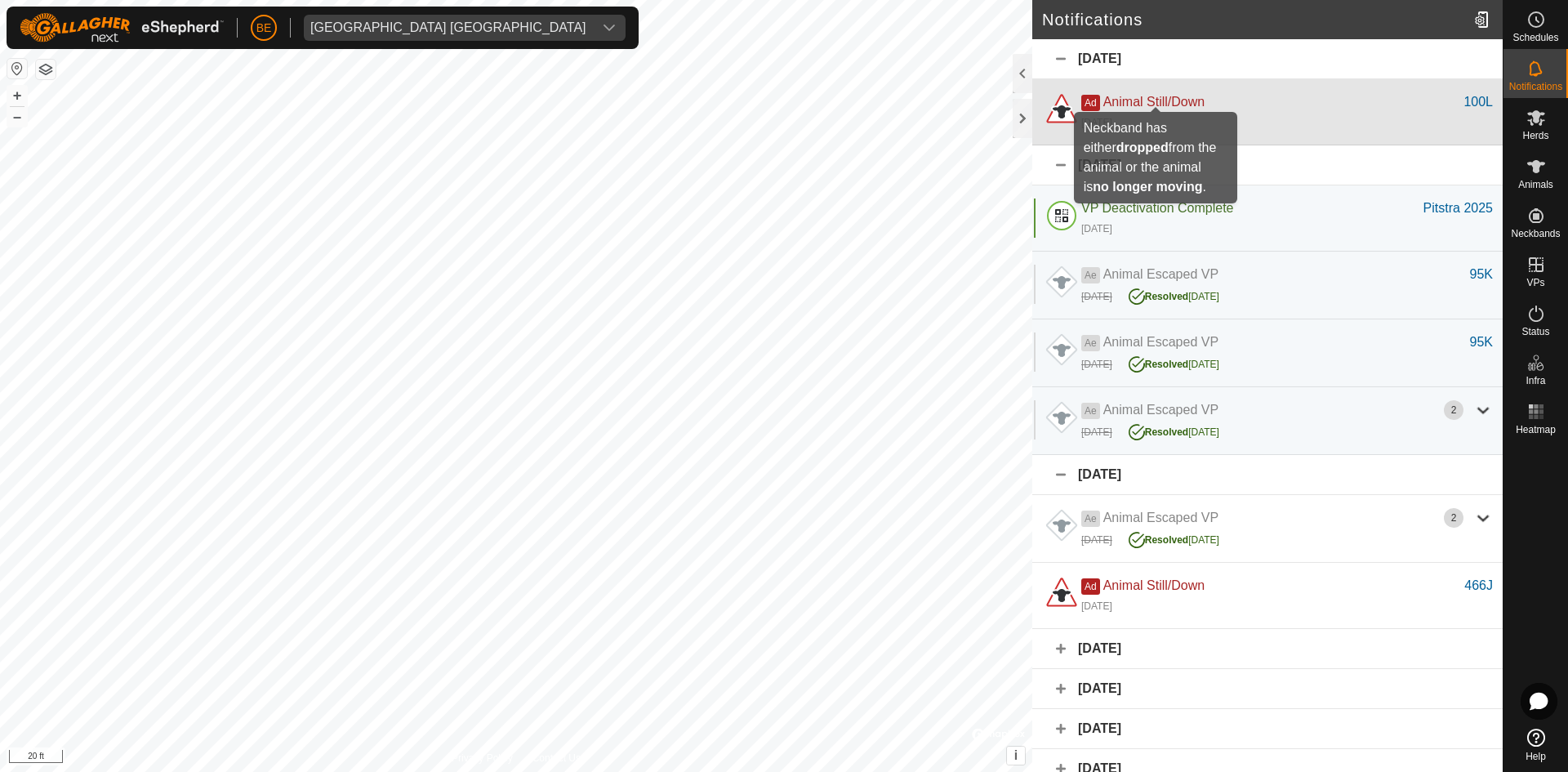
click at [1160, 102] on span "Animal Still/Down" at bounding box center [1154, 101] width 102 height 14
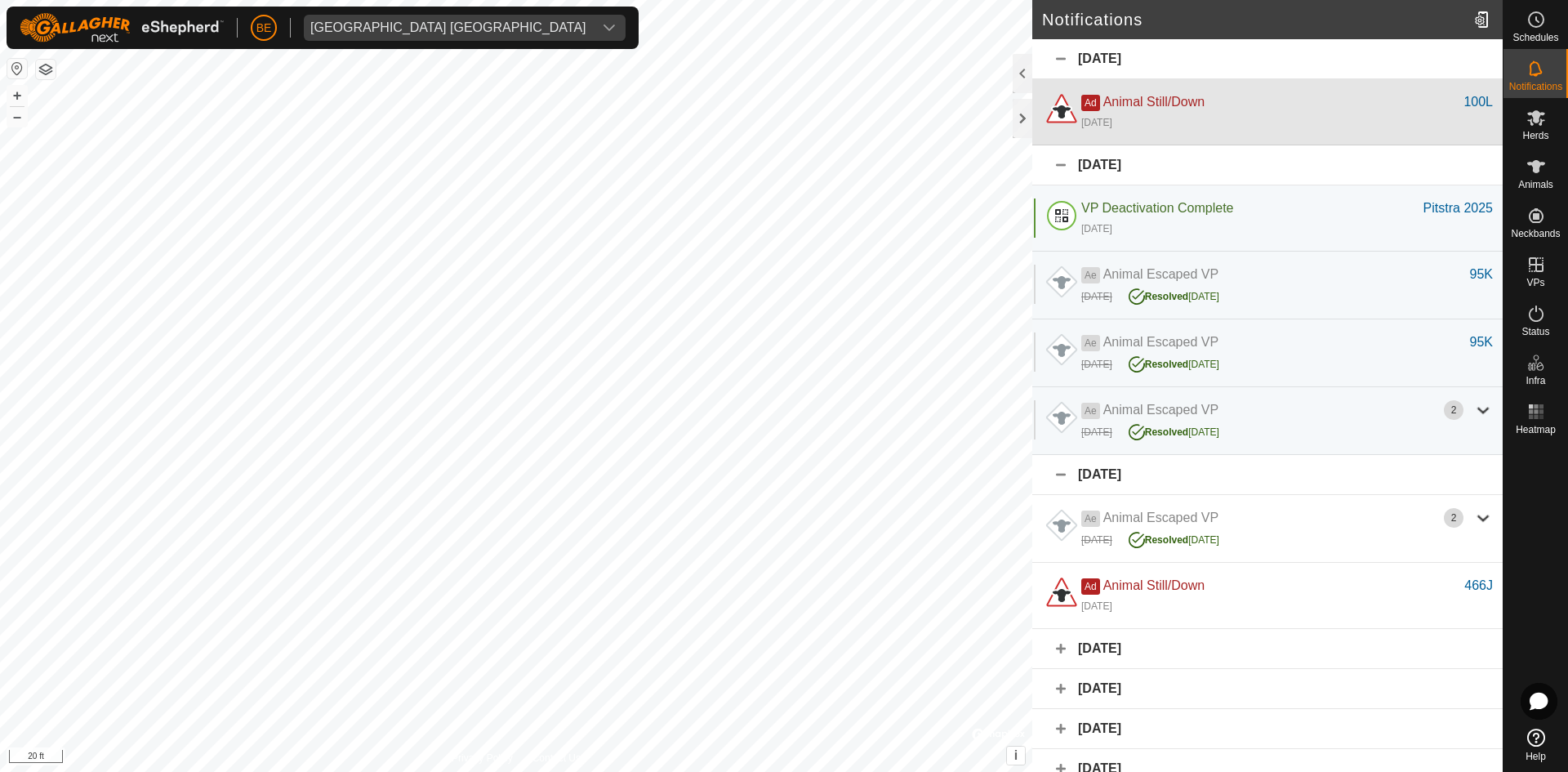
click at [1105, 99] on span "Animal Still/Down" at bounding box center [1154, 101] width 102 height 14
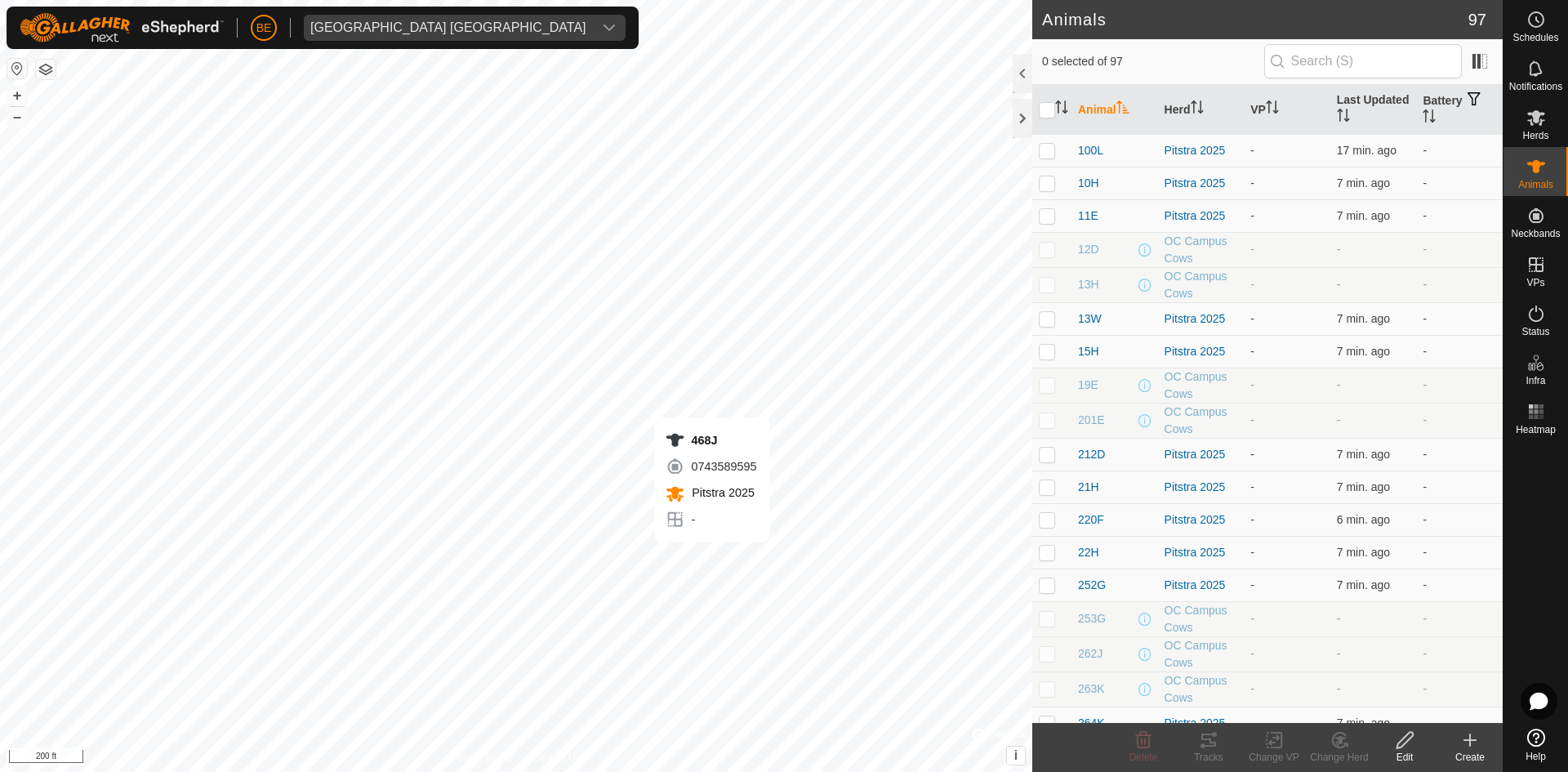
checkbox input "true"
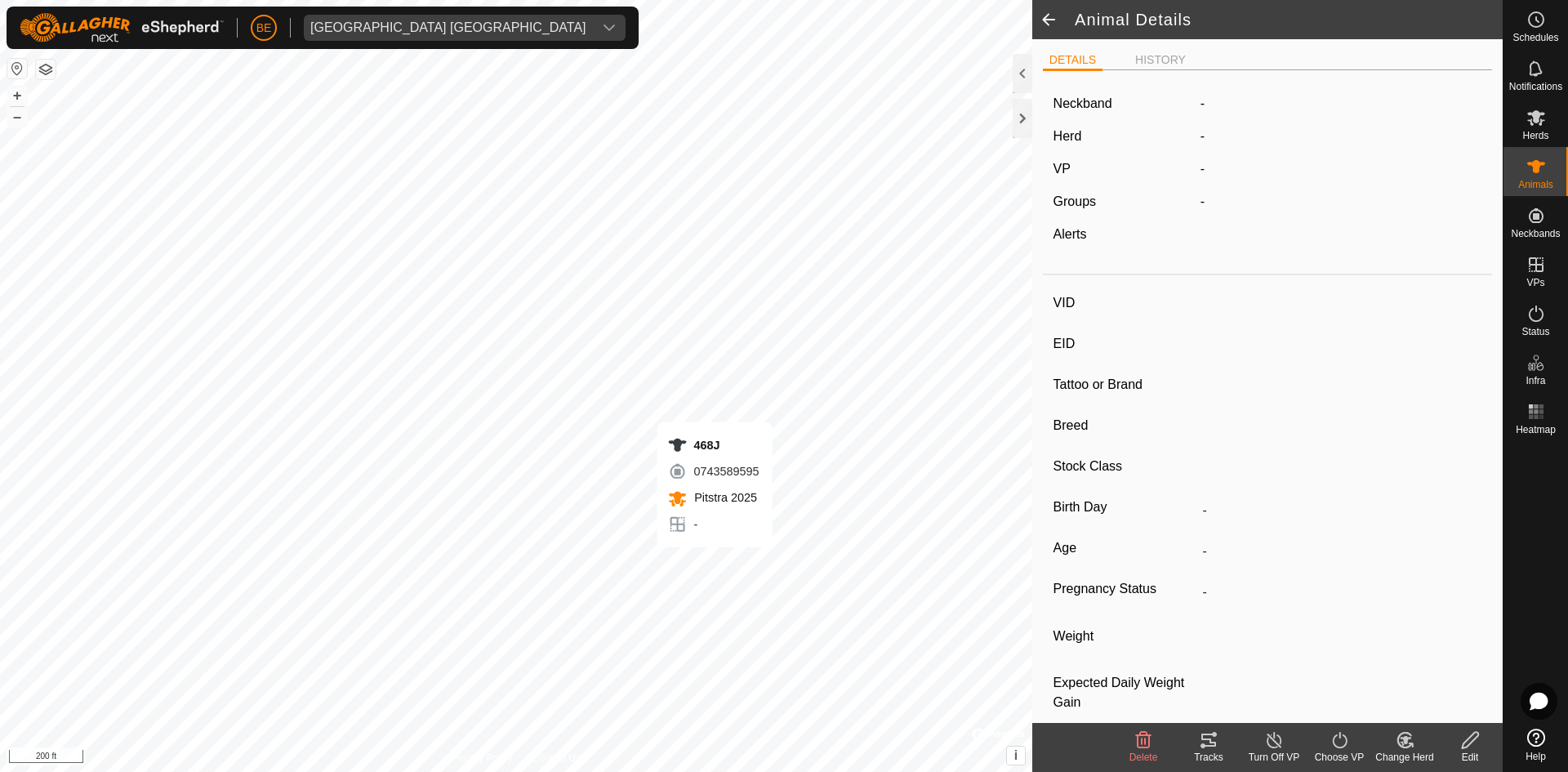
type input "468J"
type input "124000195760769"
type input "-"
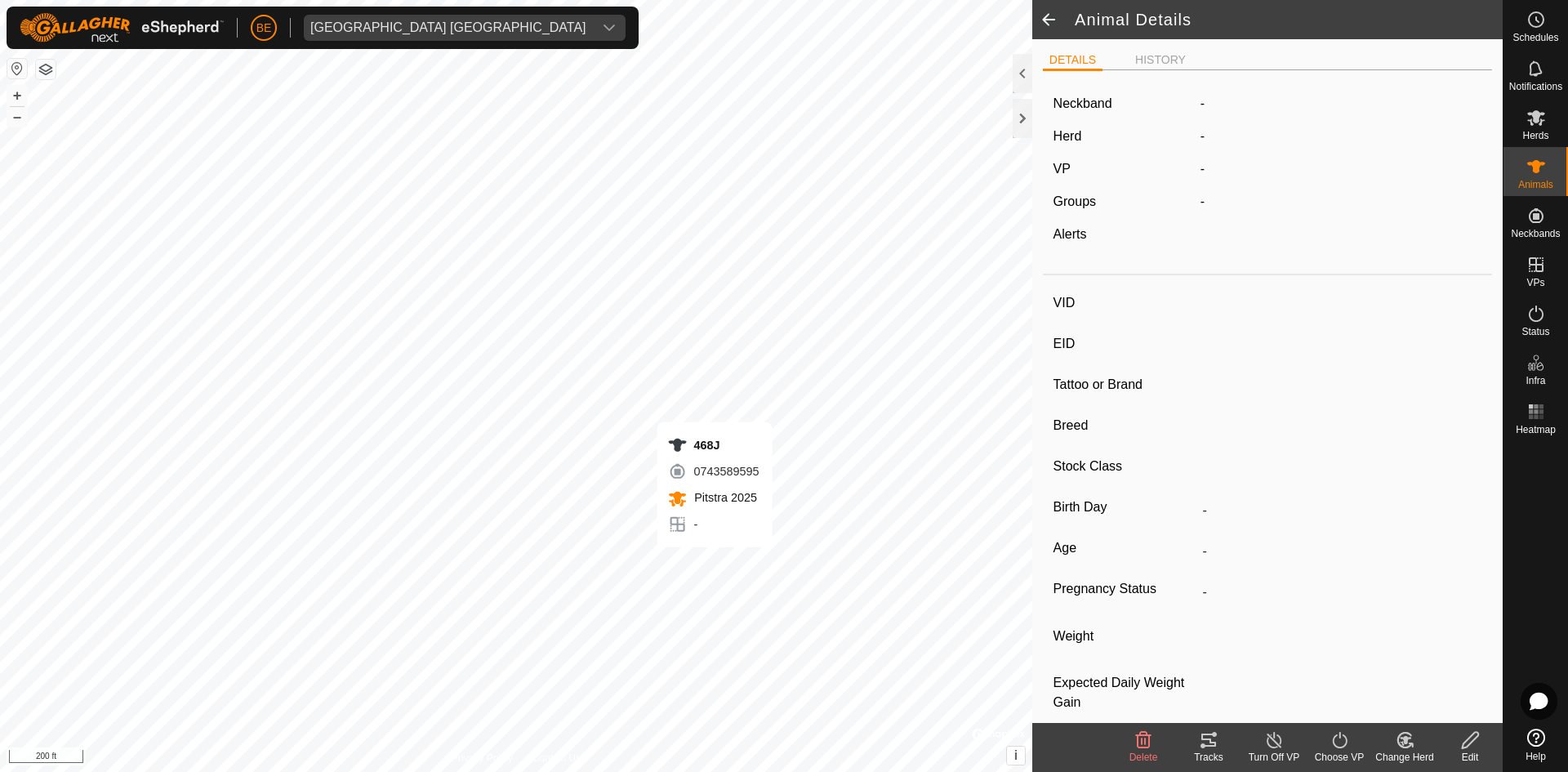
type input "0 kg"
type input "-"
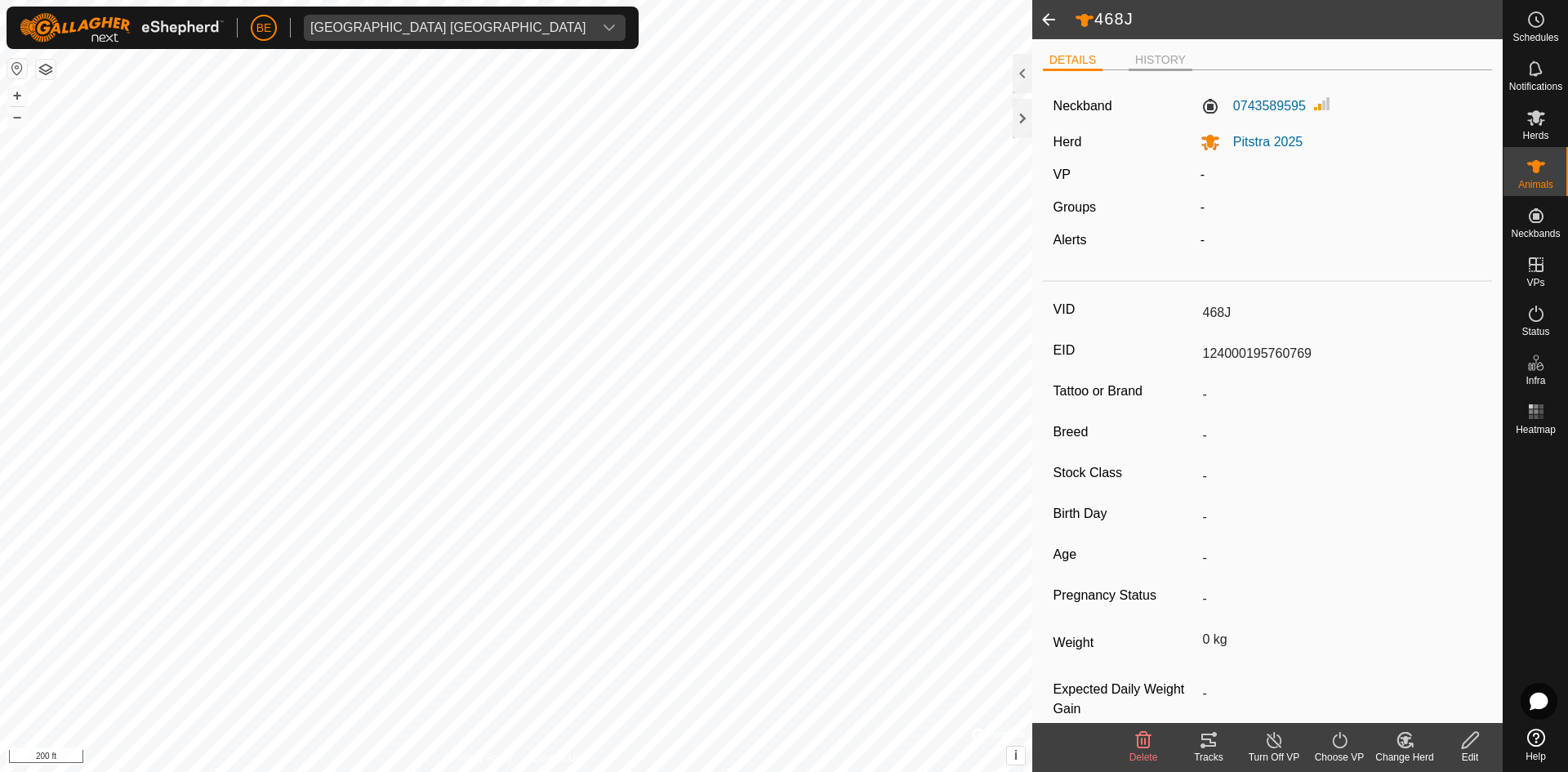
click at [1167, 59] on li "HISTORY" at bounding box center [1161, 60] width 64 height 19
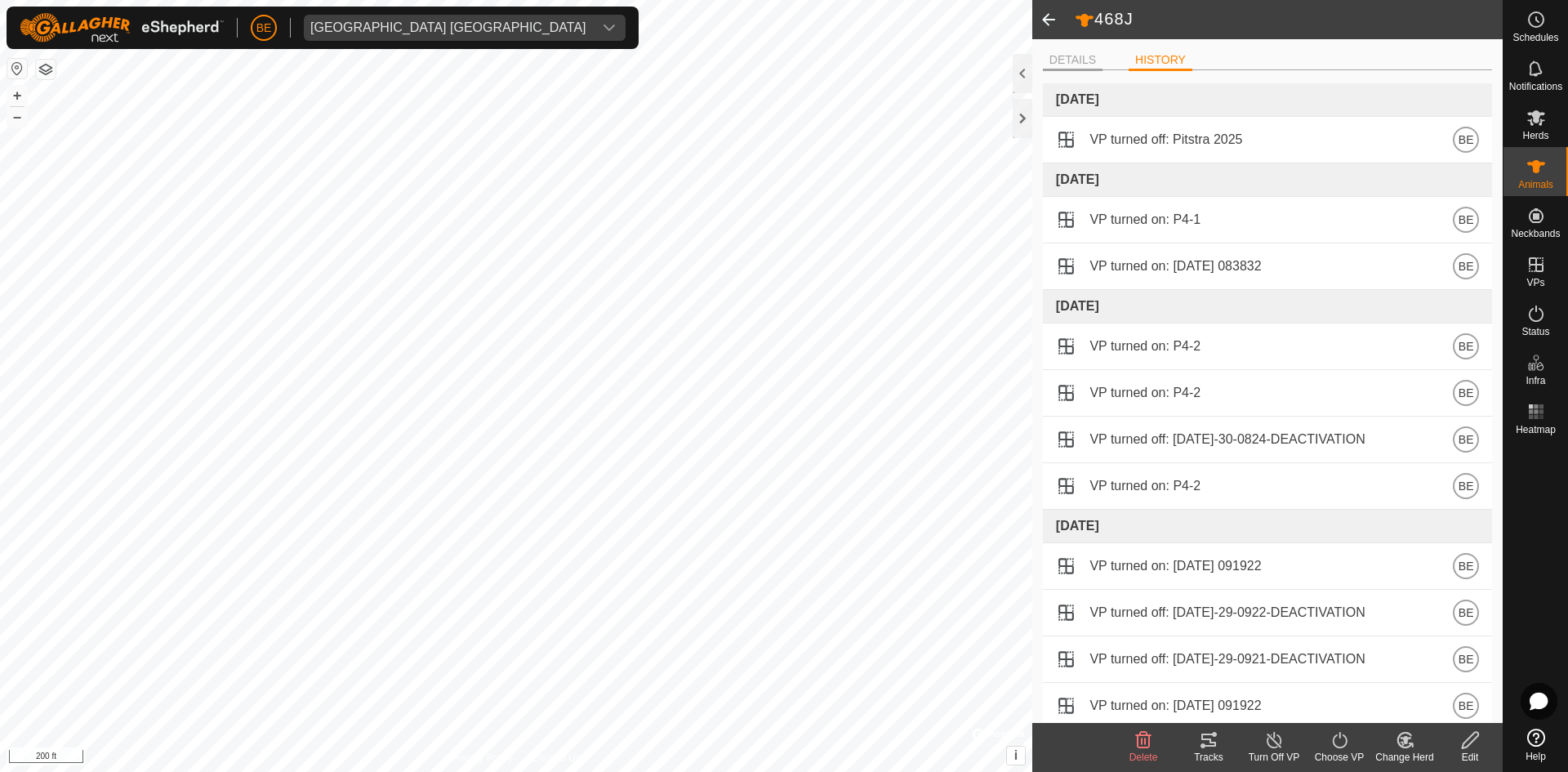
click at [1068, 58] on li "DETAILS" at bounding box center [1073, 60] width 60 height 19
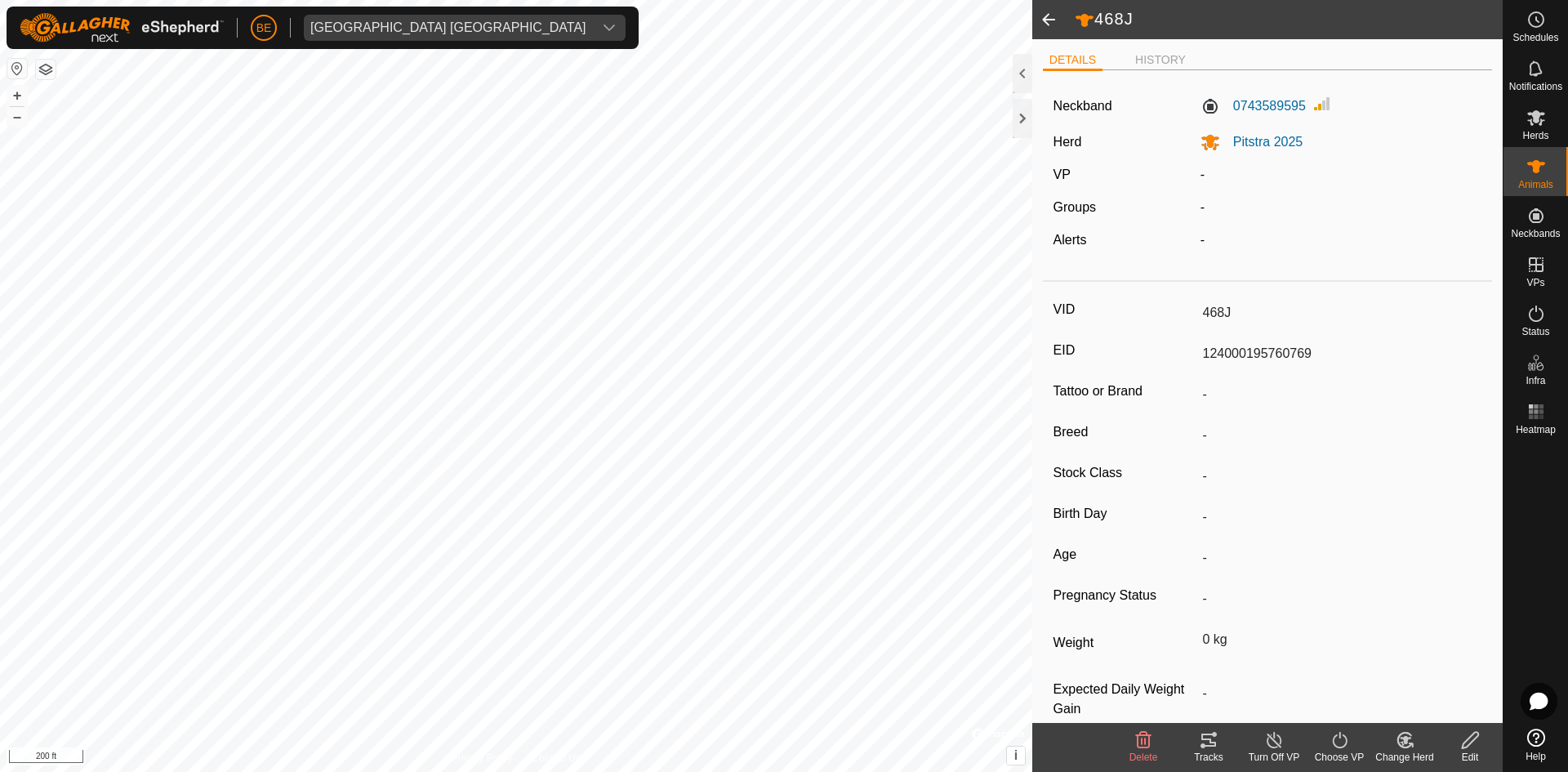
click at [1047, 22] on span at bounding box center [1049, 19] width 33 height 39
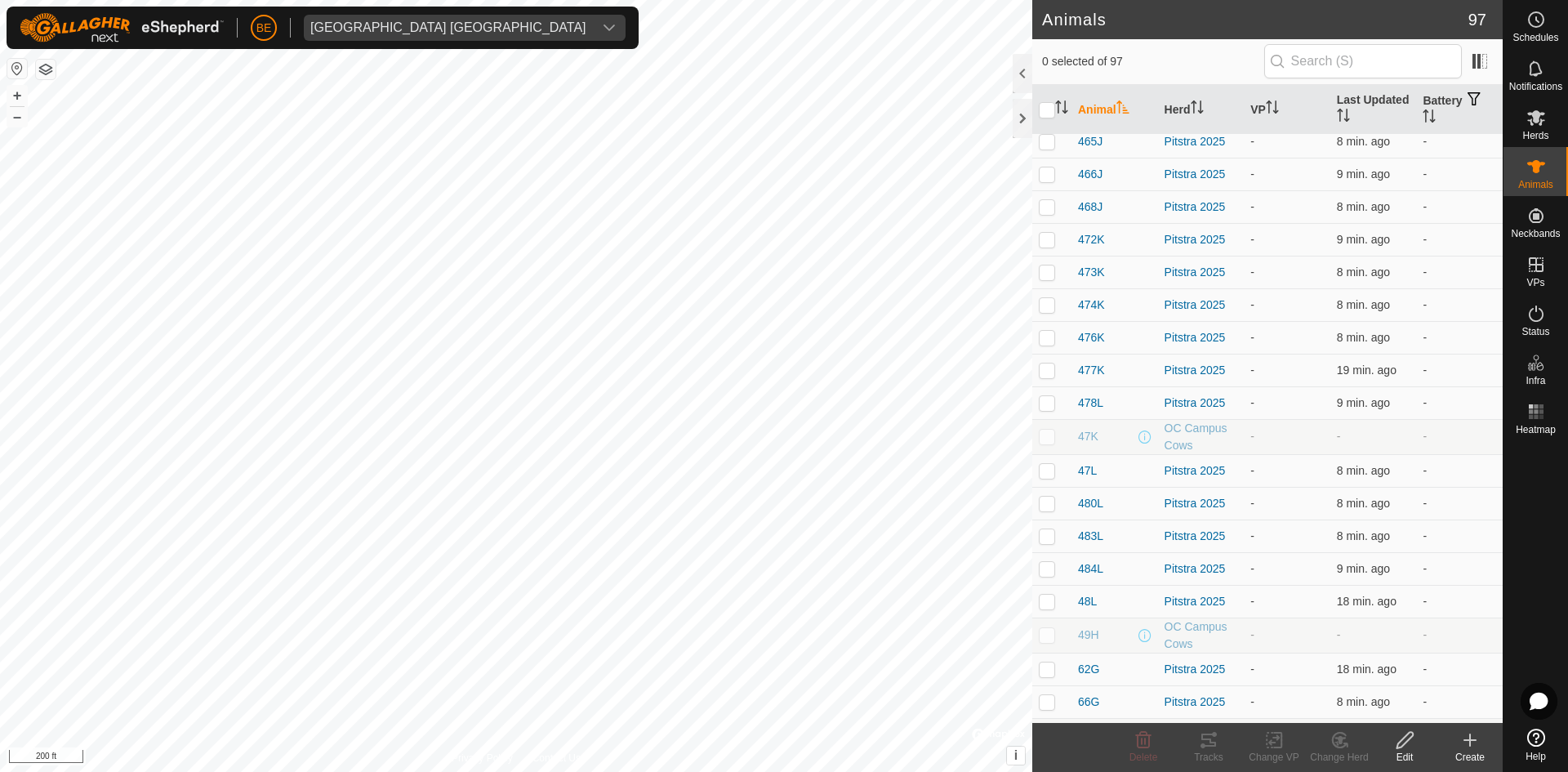
scroll to position [1552, 0]
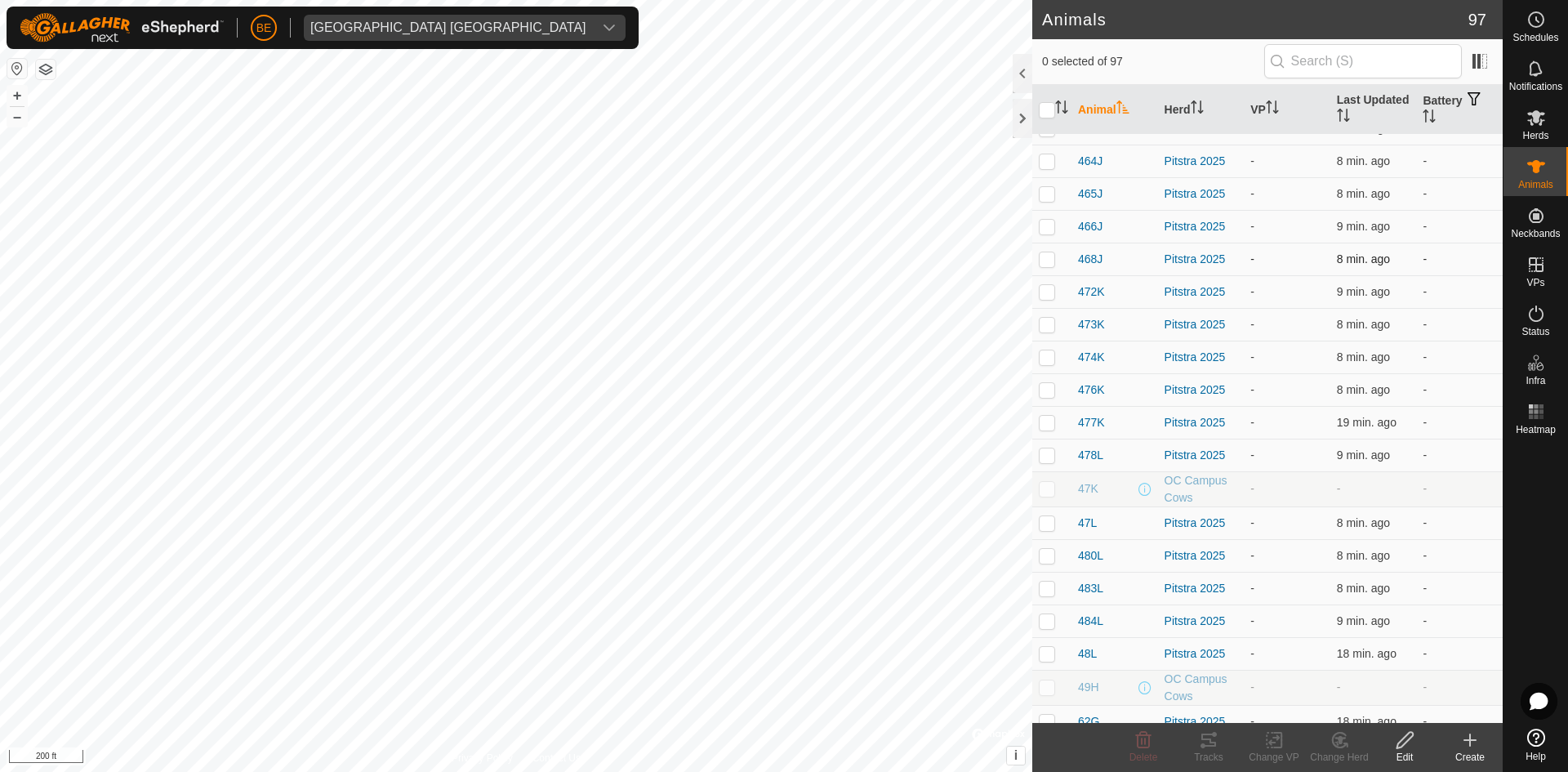
click at [1045, 263] on p-checkbox at bounding box center [1048, 259] width 16 height 13
checkbox input "true"
click at [1046, 588] on p-checkbox at bounding box center [1048, 585] width 16 height 13
checkbox input "true"
